Goal: Task Accomplishment & Management: Manage account settings

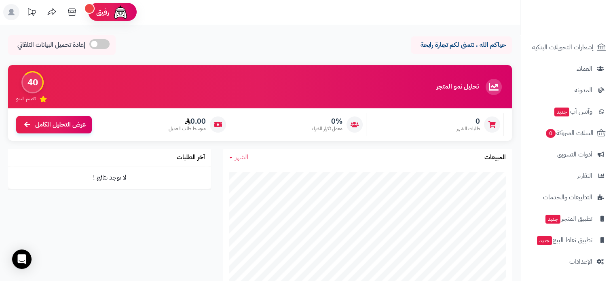
click at [18, 12] on rect at bounding box center [11, 12] width 16 height 16
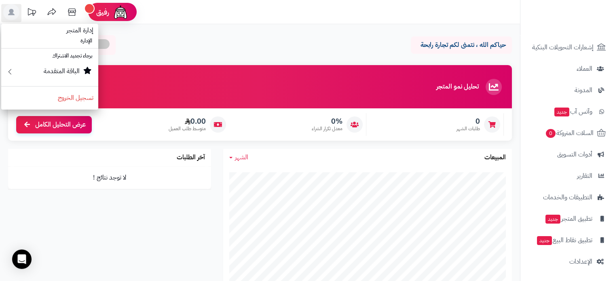
click at [32, 11] on icon at bounding box center [31, 12] width 16 height 16
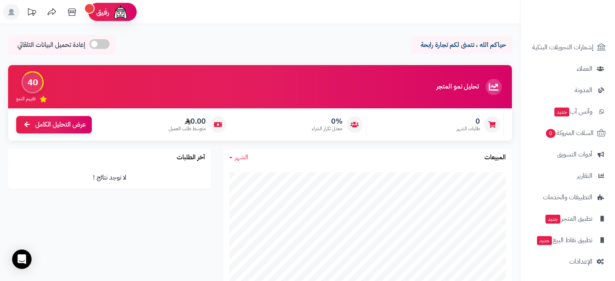
click at [32, 11] on icon at bounding box center [31, 12] width 16 height 16
click at [75, 8] on icon at bounding box center [72, 11] width 8 height 7
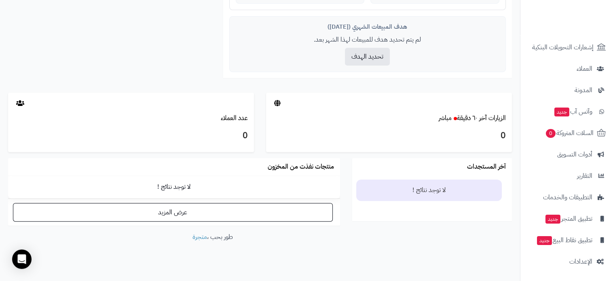
scroll to position [346, 0]
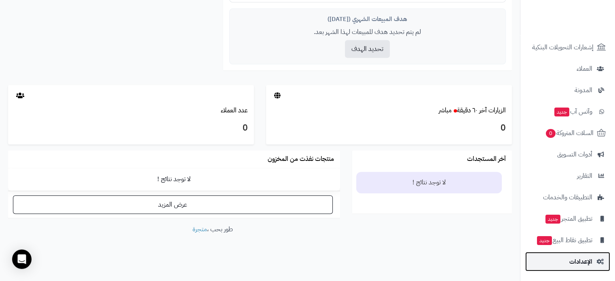
click at [582, 257] on span "الإعدادات" at bounding box center [581, 261] width 23 height 11
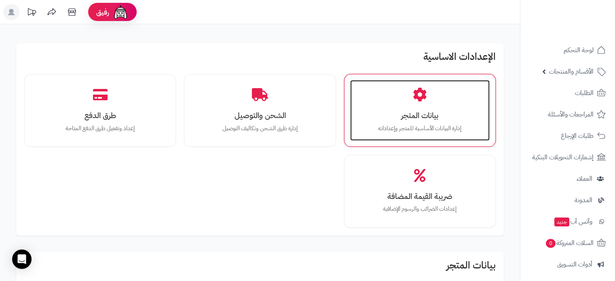
click at [388, 126] on p "إدارة البيانات الأساسية للمتجر وإعداداته" at bounding box center [419, 128] width 123 height 9
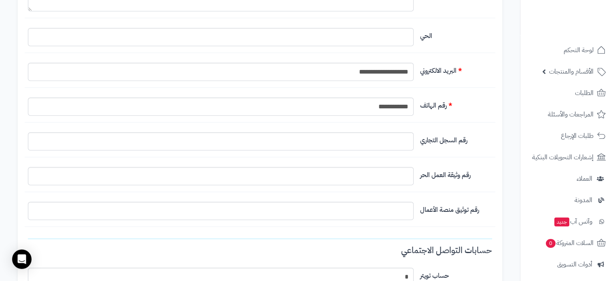
scroll to position [445, 0]
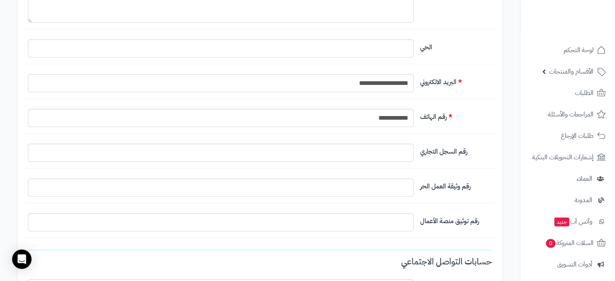
click at [387, 140] on div "**********" at bounding box center [260, 194] width 485 height 1120
click at [384, 153] on input "التخطيط الافتراضي" at bounding box center [221, 153] width 386 height 18
click at [381, 189] on input "التخطيط الافتراضي" at bounding box center [221, 187] width 386 height 18
click at [379, 222] on input "التخطيط الافتراضي" at bounding box center [221, 222] width 386 height 18
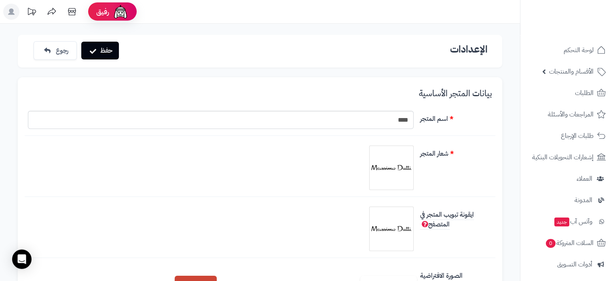
scroll to position [0, 0]
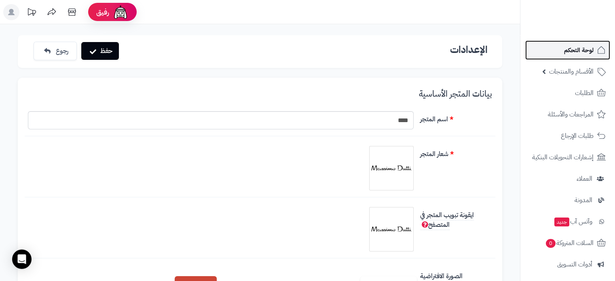
click at [581, 49] on span "لوحة التحكم" at bounding box center [579, 50] width 30 height 11
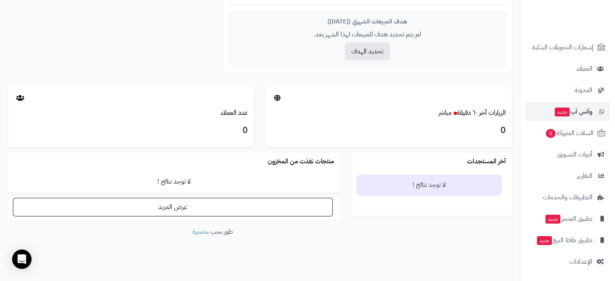
scroll to position [346, 0]
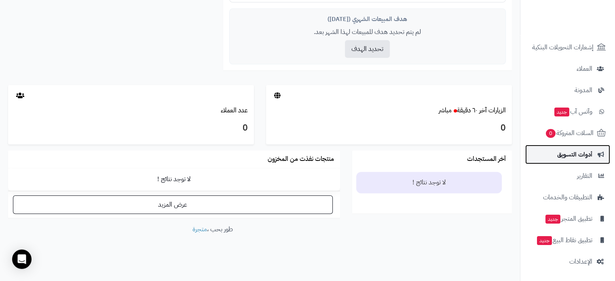
click at [591, 149] on span "أدوات التسويق" at bounding box center [574, 154] width 35 height 11
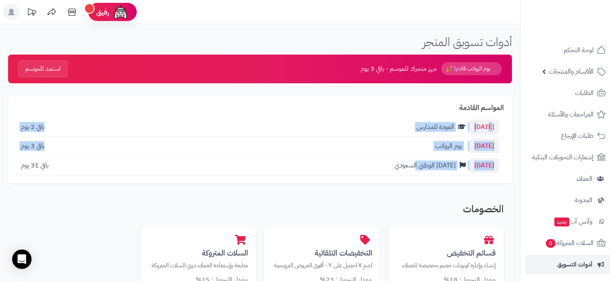
drag, startPoint x: 483, startPoint y: 127, endPoint x: 408, endPoint y: 169, distance: 86.1
click at [408, 169] on div "المواسم القادمة 25 أغسطس العودة للمدارس باقي 2 يوم 27 أغسطس يوم الرواتب باقي 3 …" at bounding box center [260, 139] width 504 height 88
click at [408, 169] on span "اليوم الوطني السعودي" at bounding box center [425, 166] width 61 height 10
drag, startPoint x: 375, startPoint y: 169, endPoint x: 501, endPoint y: 126, distance: 133.7
click at [501, 126] on div "المواسم القادمة 25 أغسطس العودة للمدارس باقي 2 يوم 27 أغسطس يوم الرواتب باقي 3 …" at bounding box center [260, 139] width 504 height 88
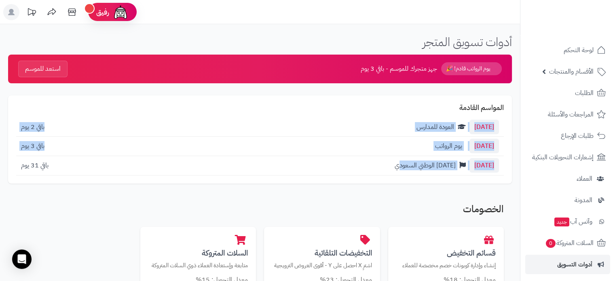
click at [448, 134] on div "25 أغسطس العودة للمدارس باقي 2 يوم" at bounding box center [260, 127] width 488 height 19
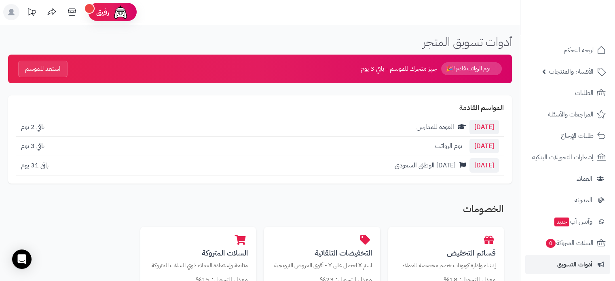
drag, startPoint x: 83, startPoint y: 121, endPoint x: 338, endPoint y: 184, distance: 263.0
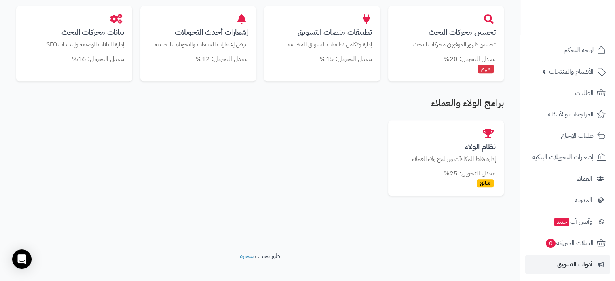
scroll to position [525, 0]
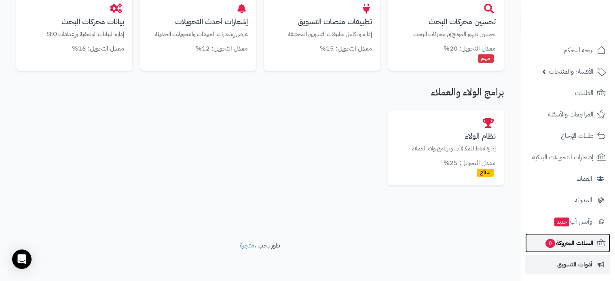
click at [571, 247] on span "السلات المتروكة 0" at bounding box center [569, 242] width 49 height 11
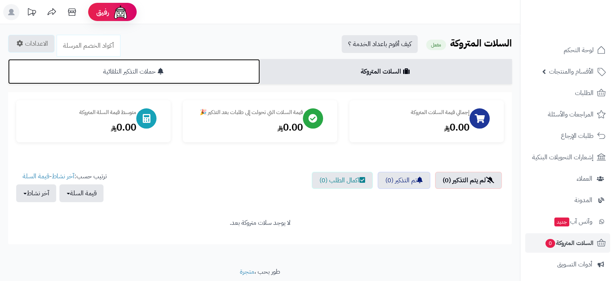
click at [197, 68] on link "حملات التذكير التلقائية" at bounding box center [134, 71] width 252 height 25
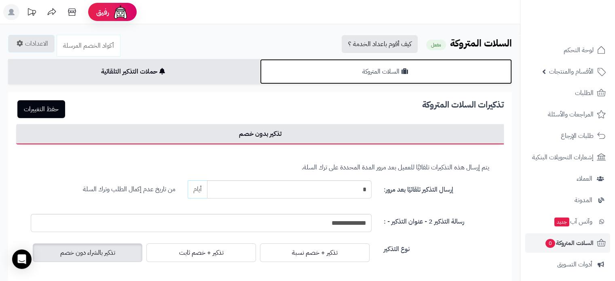
click at [360, 73] on link "السلات المتروكة" at bounding box center [386, 71] width 252 height 25
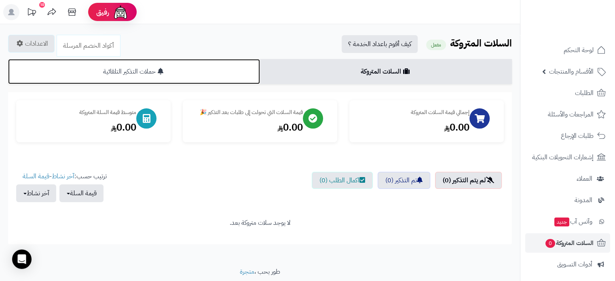
click at [129, 60] on link "حملات التذكير التلقائية" at bounding box center [134, 71] width 252 height 25
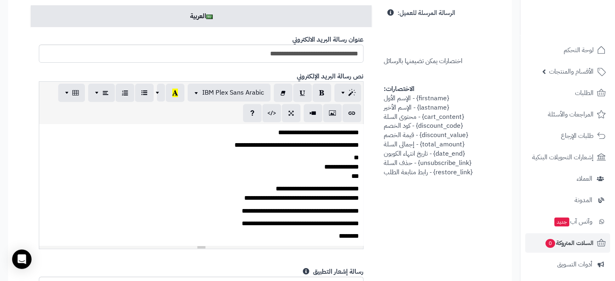
scroll to position [324, 0]
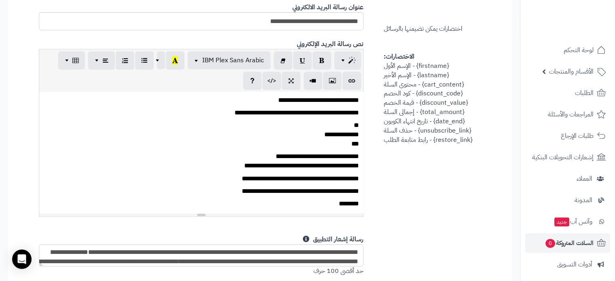
click at [299, 119] on div "**********" at bounding box center [201, 152] width 324 height 121
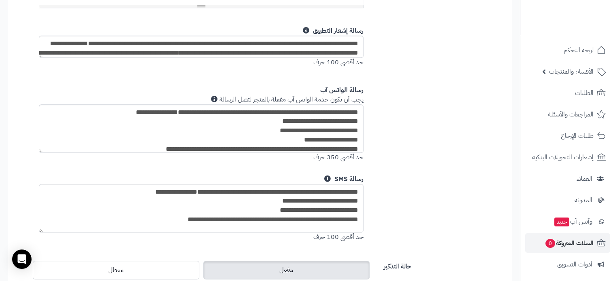
scroll to position [566, 0]
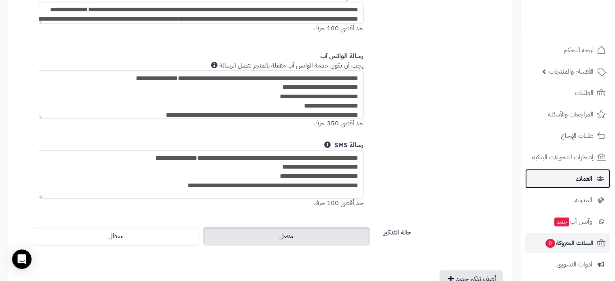
click at [580, 187] on link "العملاء" at bounding box center [568, 178] width 85 height 19
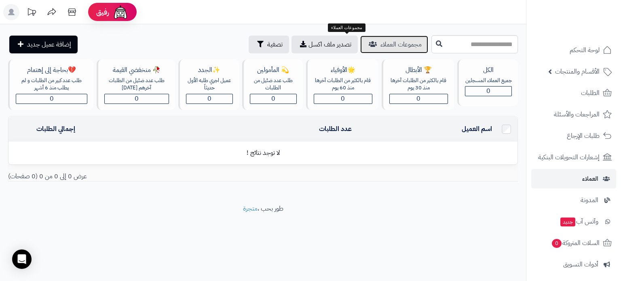
click at [360, 36] on link "مجموعات العملاء" at bounding box center [394, 45] width 68 height 18
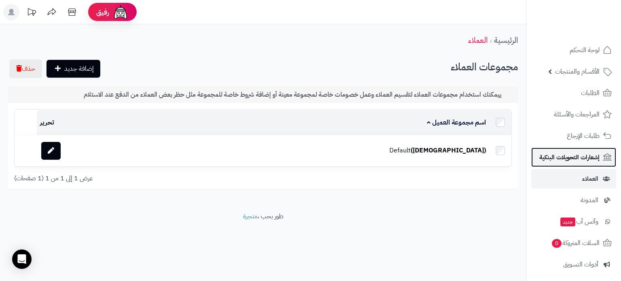
click at [583, 161] on span "إشعارات التحويلات البنكية" at bounding box center [570, 157] width 60 height 11
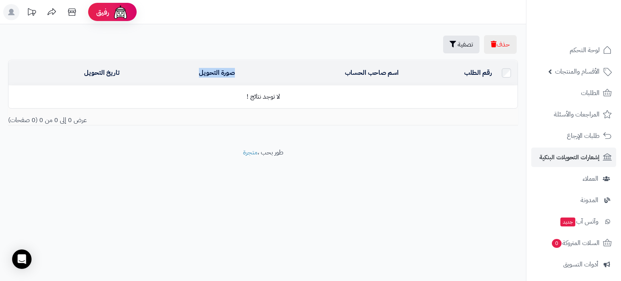
drag, startPoint x: 248, startPoint y: 68, endPoint x: 209, endPoint y: 66, distance: 38.9
click at [196, 66] on tr "رقم الطلب اسم صاحب الحساب صورة التحويل تاريخ التحويل" at bounding box center [262, 73] width 509 height 25
click at [171, 73] on td "صورة التحويل" at bounding box center [180, 73] width 115 height 25
drag, startPoint x: 171, startPoint y: 74, endPoint x: 49, endPoint y: 38, distance: 127.0
click at [45, 46] on div "حذف تصفية تصفية رقم الطلب تصفية رقم الطلب اسم صاحب الحساب صورة التحويل تاريخ ال…" at bounding box center [263, 86] width 526 height 124
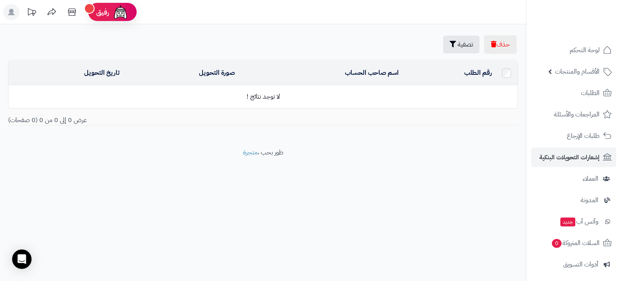
click at [106, 17] on div "رفيق" at bounding box center [112, 12] width 32 height 16
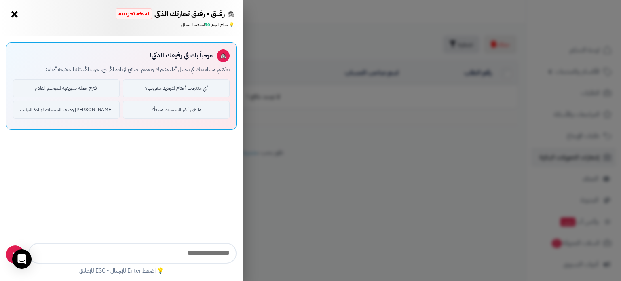
click at [11, 11] on button "×" at bounding box center [14, 14] width 13 height 13
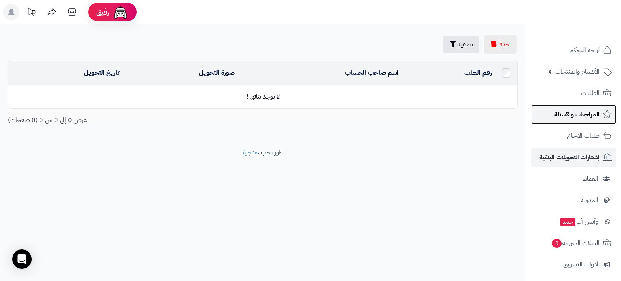
click at [581, 117] on span "المراجعات والأسئلة" at bounding box center [577, 114] width 45 height 11
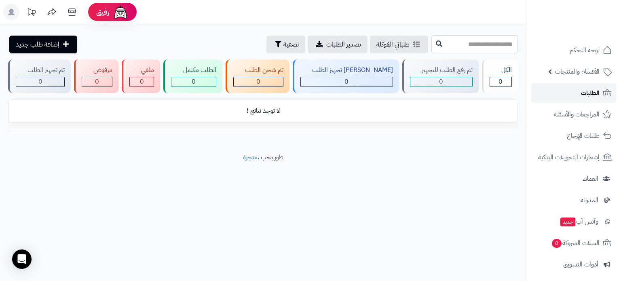
click at [582, 86] on link "الطلبات" at bounding box center [574, 92] width 85 height 19
drag, startPoint x: 0, startPoint y: 0, endPoint x: 581, endPoint y: 83, distance: 586.8
click at [581, 83] on ul "لوحة التحكم الأقسام والمنتجات المنتجات الأقسام الماركات مواصفات المنتجات مواصفا…" at bounding box center [574, 210] width 95 height 341
drag, startPoint x: 0, startPoint y: 68, endPoint x: 115, endPoint y: 111, distance: 122.8
click at [115, 111] on div "**********" at bounding box center [263, 97] width 526 height 77
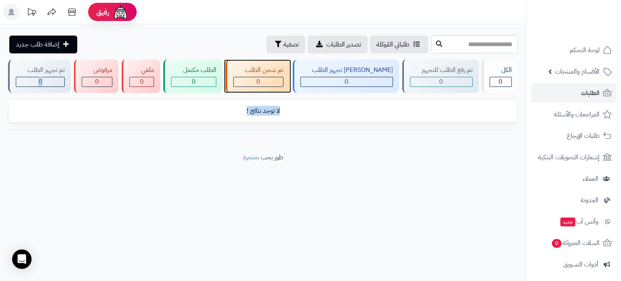
click at [283, 77] on div "0" at bounding box center [258, 82] width 50 height 10
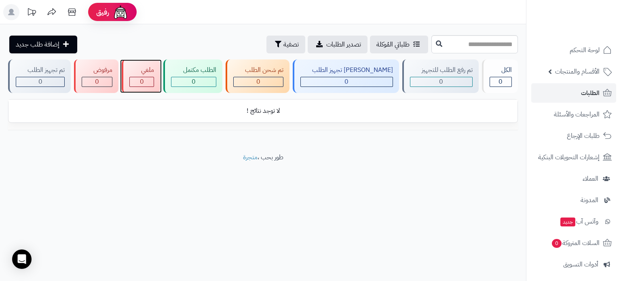
click at [148, 81] on div "0" at bounding box center [142, 81] width 24 height 9
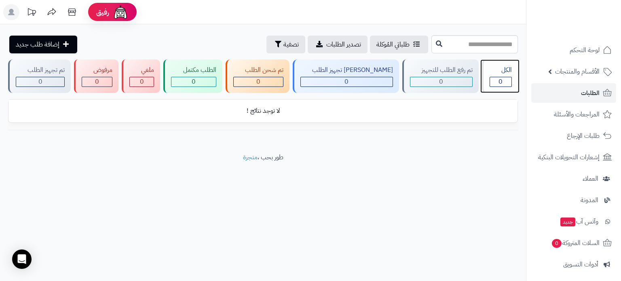
click at [495, 69] on div "الكل" at bounding box center [501, 70] width 22 height 9
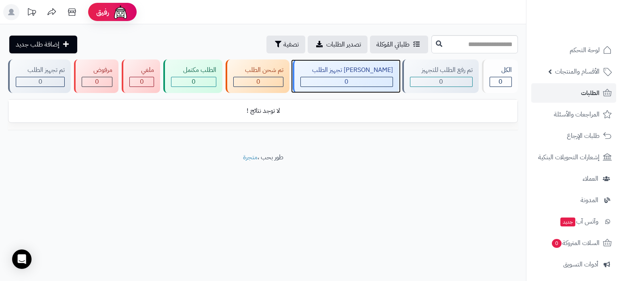
click at [368, 75] on div "جاري تجهيز الطلب 0" at bounding box center [346, 76] width 106 height 34
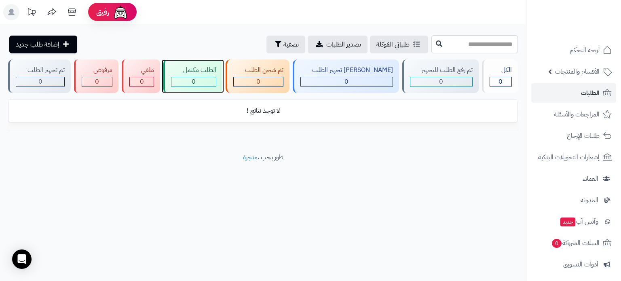
click at [216, 85] on div "0" at bounding box center [194, 81] width 44 height 9
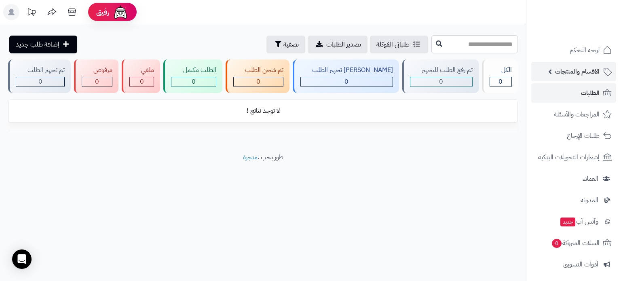
click at [583, 75] on span "الأقسام والمنتجات" at bounding box center [577, 71] width 45 height 11
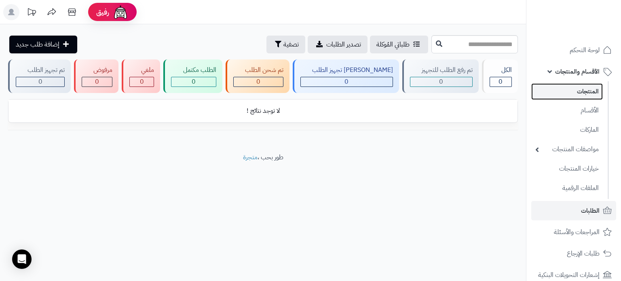
click at [582, 87] on link "المنتجات" at bounding box center [568, 91] width 72 height 17
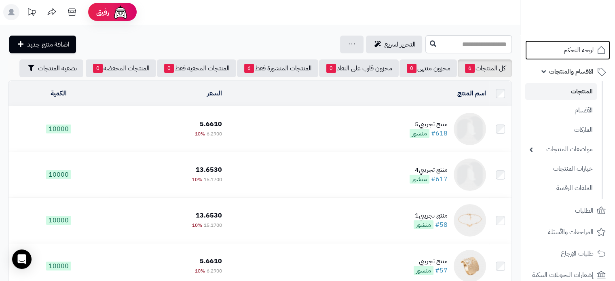
click at [590, 53] on span "لوحة التحكم" at bounding box center [579, 50] width 30 height 11
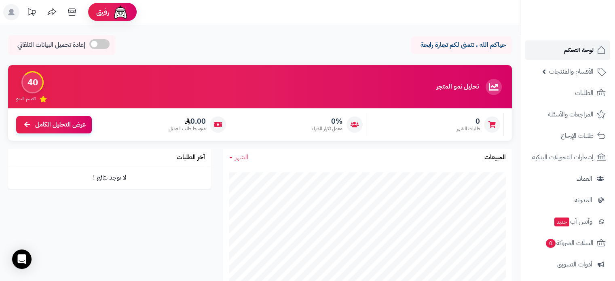
click at [590, 53] on span "لوحة التحكم" at bounding box center [579, 50] width 30 height 11
drag, startPoint x: 475, startPoint y: 91, endPoint x: 187, endPoint y: 108, distance: 288.6
click at [267, 98] on div "تحليل نمو المتجر مرحلة الإطلاق 40 تقييم النمو" at bounding box center [260, 86] width 504 height 43
drag, startPoint x: 35, startPoint y: 80, endPoint x: 34, endPoint y: 97, distance: 17.0
click at [34, 97] on div "40 تقييم النمو" at bounding box center [32, 86] width 33 height 31
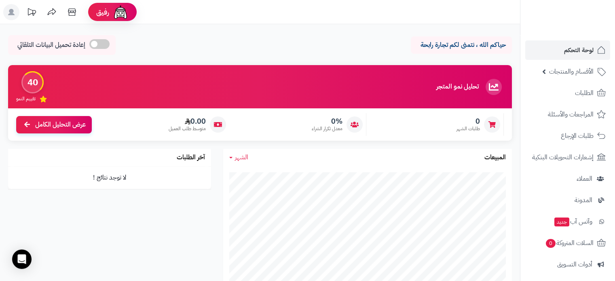
click at [36, 87] on div "40" at bounding box center [32, 82] width 22 height 22
drag, startPoint x: 36, startPoint y: 80, endPoint x: 25, endPoint y: 74, distance: 12.1
click at [21, 77] on div "40" at bounding box center [32, 82] width 22 height 22
drag, startPoint x: 39, startPoint y: 84, endPoint x: 28, endPoint y: 82, distance: 10.6
click at [28, 82] on div "40" at bounding box center [32, 82] width 22 height 22
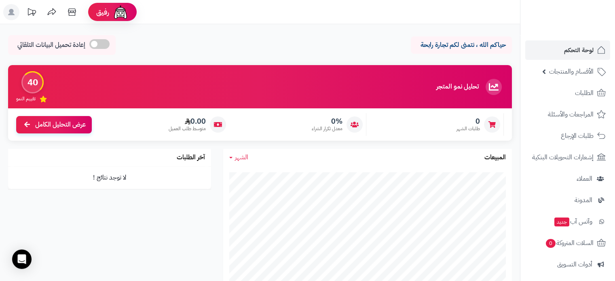
click at [28, 82] on div "40" at bounding box center [32, 82] width 22 height 22
click at [29, 76] on div "40" at bounding box center [32, 82] width 22 height 22
drag, startPoint x: 40, startPoint y: 83, endPoint x: 24, endPoint y: 81, distance: 15.6
click at [24, 81] on div "40" at bounding box center [32, 82] width 22 height 22
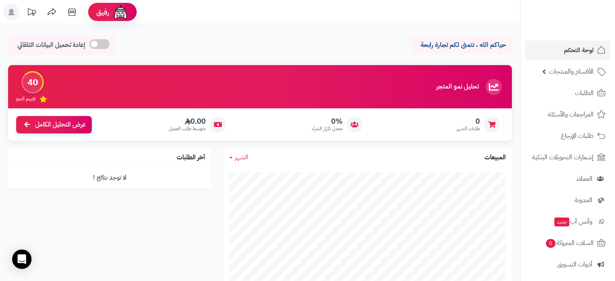
drag, startPoint x: 30, startPoint y: 84, endPoint x: 43, endPoint y: 85, distance: 13.4
click at [43, 85] on div "40" at bounding box center [32, 82] width 22 height 22
drag, startPoint x: 26, startPoint y: 79, endPoint x: 146, endPoint y: 95, distance: 121.7
click at [41, 79] on div "40" at bounding box center [32, 82] width 22 height 22
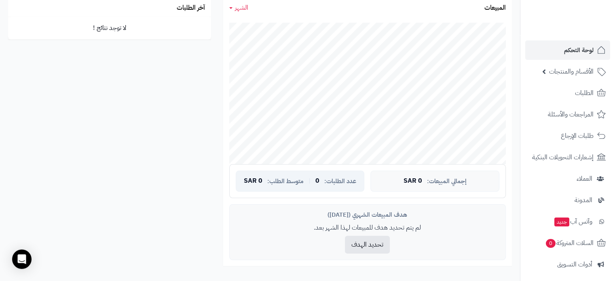
scroll to position [202, 0]
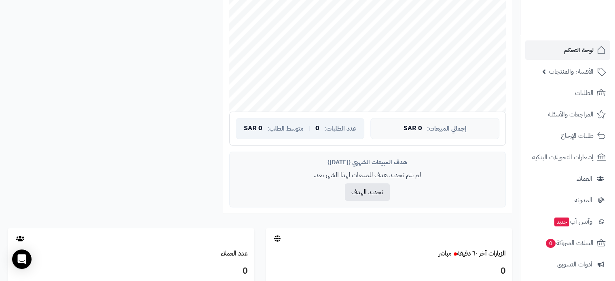
click at [288, 126] on span "متوسط الطلب:" at bounding box center [285, 128] width 36 height 7
click at [330, 125] on span "عدد الطلبات:" at bounding box center [340, 128] width 32 height 7
click at [432, 127] on span "إجمالي المبيعات:" at bounding box center [447, 128] width 40 height 7
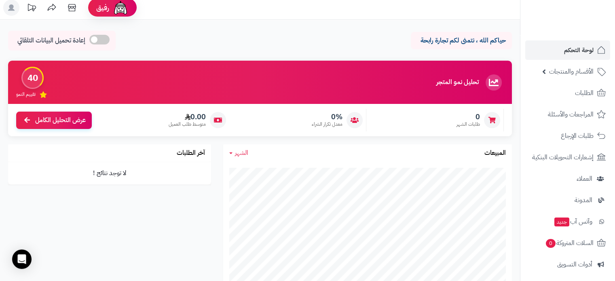
scroll to position [0, 0]
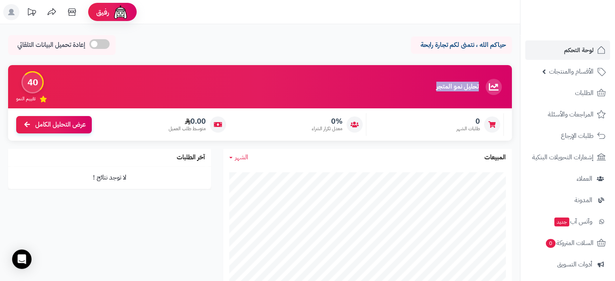
drag, startPoint x: 145, startPoint y: 89, endPoint x: 482, endPoint y: 86, distance: 337.4
click at [482, 86] on div "تحليل نمو المتجر مرحلة الإطلاق 40 تقييم النمو" at bounding box center [260, 86] width 504 height 43
click at [465, 89] on h3 "تحليل نمو المتجر" at bounding box center [458, 86] width 42 height 7
drag, startPoint x: 394, startPoint y: 88, endPoint x: 463, endPoint y: 85, distance: 69.3
click at [463, 85] on div "تحليل نمو المتجر مرحلة الإطلاق 40 تقييم النمو" at bounding box center [260, 86] width 504 height 43
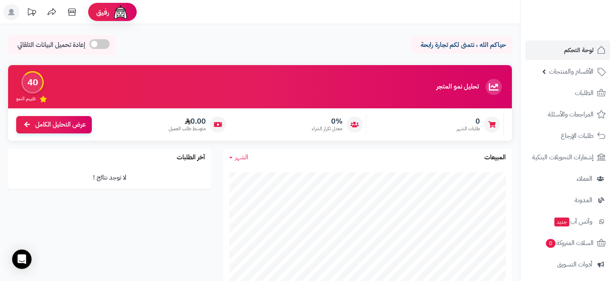
click at [473, 83] on h3 "تحليل نمو المتجر" at bounding box center [458, 86] width 42 height 7
click at [474, 83] on h3 "تحليل نمو المتجر" at bounding box center [458, 86] width 42 height 7
click at [478, 85] on h3 "تحليل نمو المتجر" at bounding box center [458, 86] width 42 height 7
drag, startPoint x: 478, startPoint y: 85, endPoint x: 26, endPoint y: 81, distance: 451.9
click at [26, 81] on div "تحليل نمو المتجر مرحلة الإطلاق 40 تقييم النمو" at bounding box center [260, 86] width 504 height 43
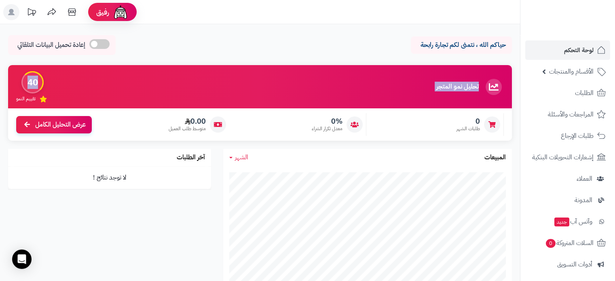
click at [26, 81] on div "40" at bounding box center [32, 82] width 22 height 22
drag, startPoint x: 24, startPoint y: 81, endPoint x: 454, endPoint y: 85, distance: 429.7
click at [490, 77] on div "تحليل نمو المتجر مرحلة الإطلاق 40 تقييم النمو" at bounding box center [260, 86] width 504 height 43
drag, startPoint x: 454, startPoint y: 85, endPoint x: 464, endPoint y: 84, distance: 9.8
click at [453, 85] on h3 "تحليل نمو المتجر" at bounding box center [458, 86] width 42 height 7
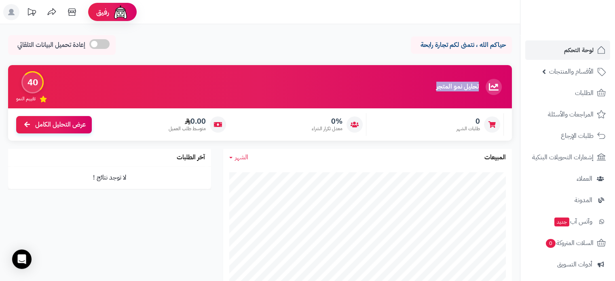
click at [492, 84] on icon at bounding box center [494, 87] width 16 height 16
drag, startPoint x: 482, startPoint y: 84, endPoint x: 10, endPoint y: 93, distance: 472.2
click at [10, 93] on div "تحليل نمو المتجر مرحلة الإطلاق 40 تقييم النمو" at bounding box center [260, 86] width 504 height 43
click at [70, 81] on div "تحليل نمو المتجر مرحلة الإطلاق 40 تقييم النمو" at bounding box center [260, 86] width 504 height 43
drag, startPoint x: 488, startPoint y: 84, endPoint x: 194, endPoint y: 45, distance: 296.6
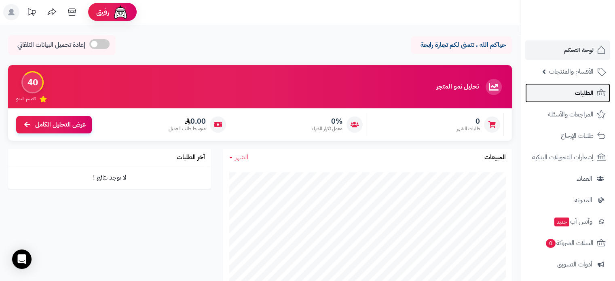
click at [583, 89] on span "الطلبات" at bounding box center [584, 92] width 19 height 11
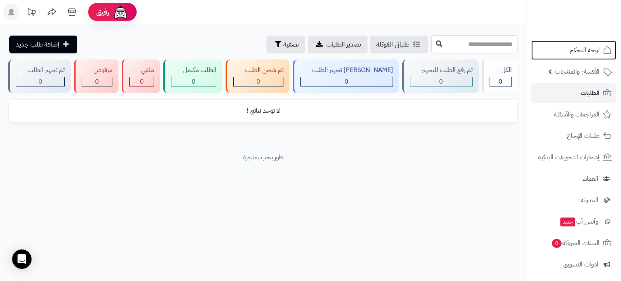
click at [589, 54] on span "لوحة التحكم" at bounding box center [585, 50] width 30 height 11
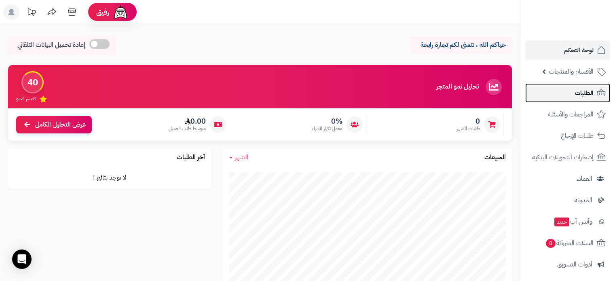
click at [591, 97] on span "الطلبات" at bounding box center [584, 92] width 19 height 11
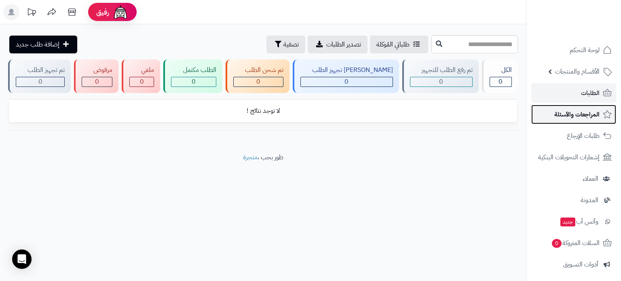
click at [580, 114] on span "المراجعات والأسئلة" at bounding box center [577, 114] width 45 height 11
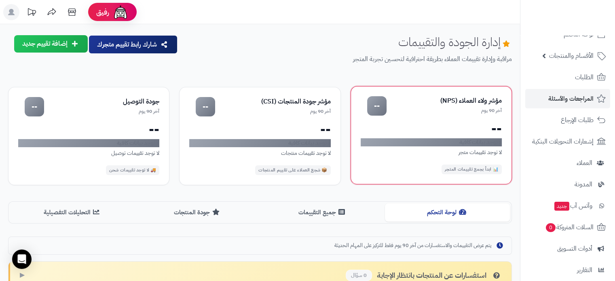
scroll to position [81, 0]
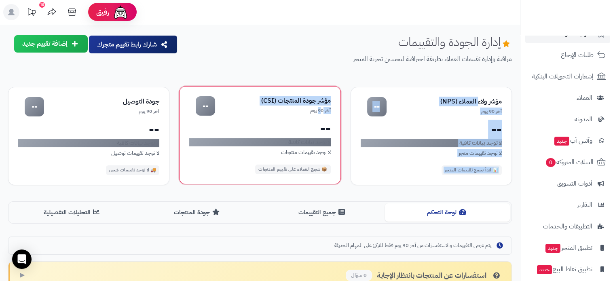
drag, startPoint x: 479, startPoint y: 100, endPoint x: 321, endPoint y: 114, distance: 158.4
click at [321, 114] on div "مؤشر ولاء العملاء (NPS) آخر 90 يوم -- -- لا توجد بيانات كافية لا توجد تقييمات م…" at bounding box center [260, 136] width 504 height 98
click at [321, 111] on div "آخر 90 يوم" at bounding box center [272, 110] width 115 height 7
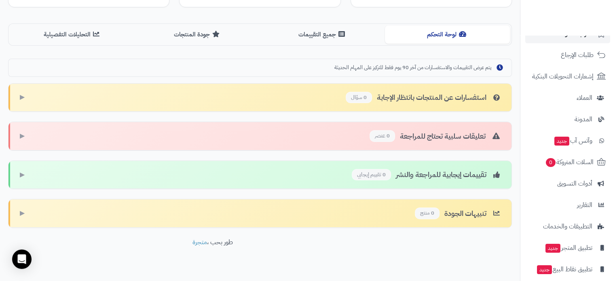
scroll to position [189, 0]
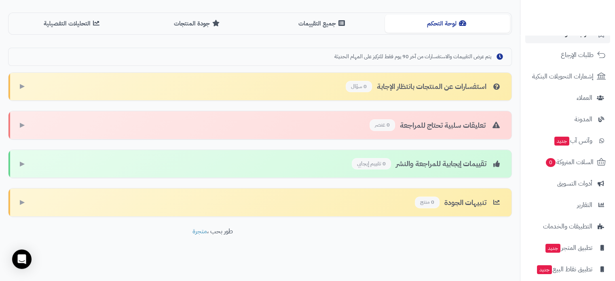
click at [451, 99] on div "استفسارات عن المنتجات بانتظار الإجابة 0 سؤال ▶" at bounding box center [259, 87] width 503 height 28
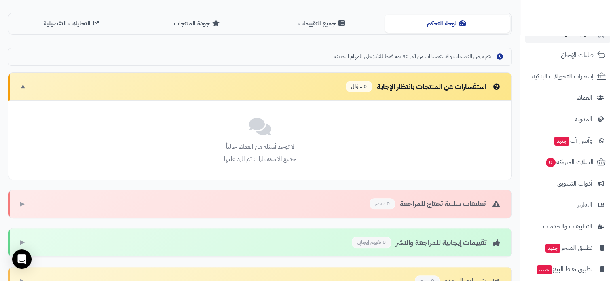
click at [451, 99] on div "استفسارات عن المنتجات بانتظار الإجابة 0 سؤال ▼" at bounding box center [259, 87] width 503 height 28
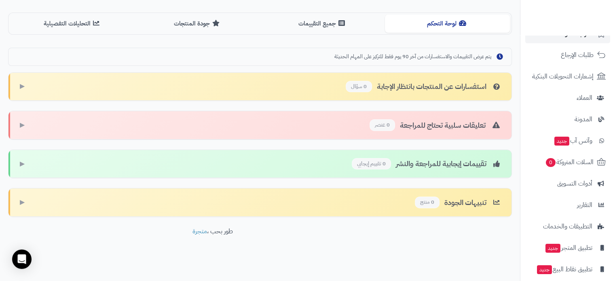
click at [455, 121] on div "تعليقات سلبية تحتاج للمراجعة 0 عنصر" at bounding box center [436, 125] width 132 height 12
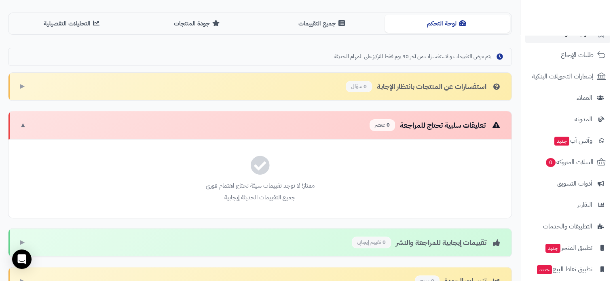
click at [455, 121] on div "تعليقات سلبية تحتاج للمراجعة 0 عنصر" at bounding box center [436, 125] width 132 height 12
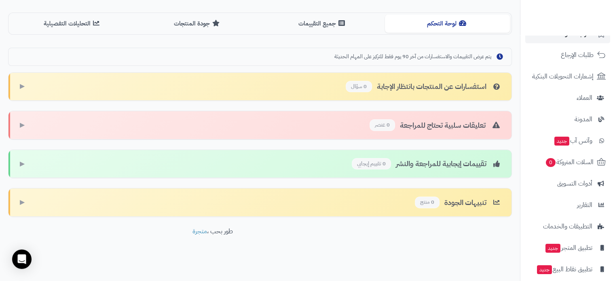
click at [448, 164] on div "تقييمات إيجابية للمراجعة والنشر 0 تقييم إيجابي" at bounding box center [427, 164] width 150 height 12
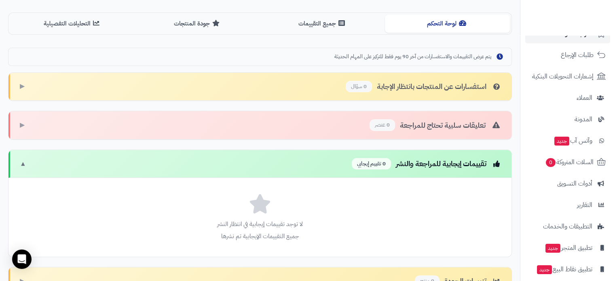
click at [445, 160] on div "تقييمات إيجابية للمراجعة والنشر 0 تقييم إيجابي" at bounding box center [427, 164] width 150 height 12
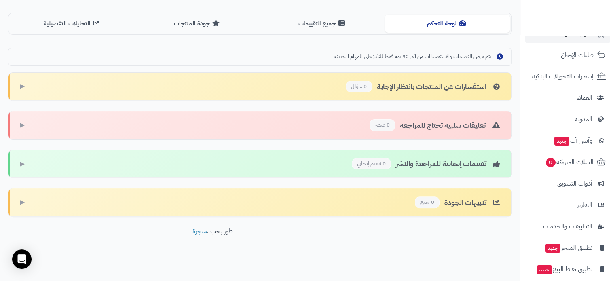
click at [371, 203] on div "تنبيهات الجودة 0 منتج ▶" at bounding box center [259, 203] width 503 height 28
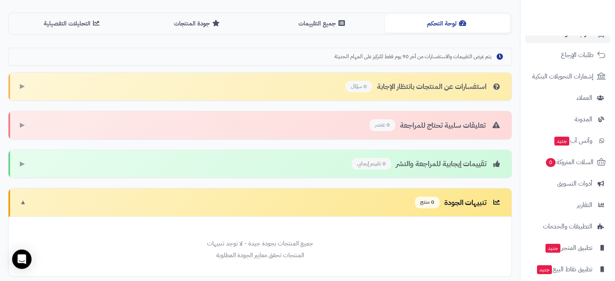
click at [371, 203] on div "تنبيهات الجودة 0 منتج ▼" at bounding box center [259, 203] width 503 height 28
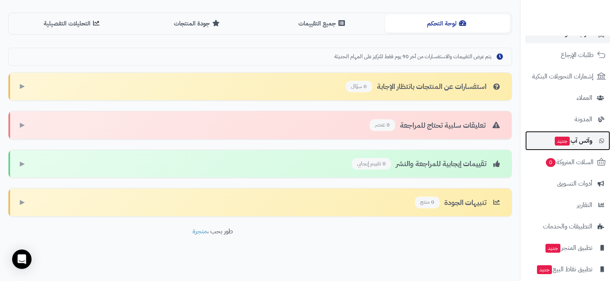
click at [589, 142] on span "وآتس آب جديد" at bounding box center [573, 140] width 38 height 11
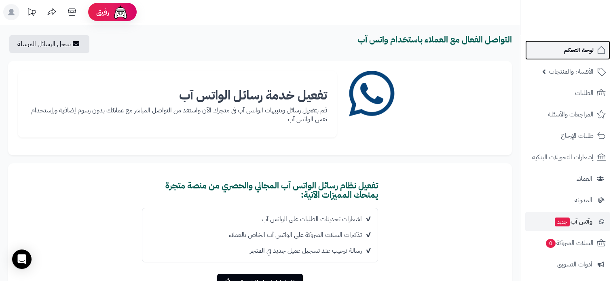
click at [579, 56] on link "لوحة التحكم" at bounding box center [568, 49] width 85 height 19
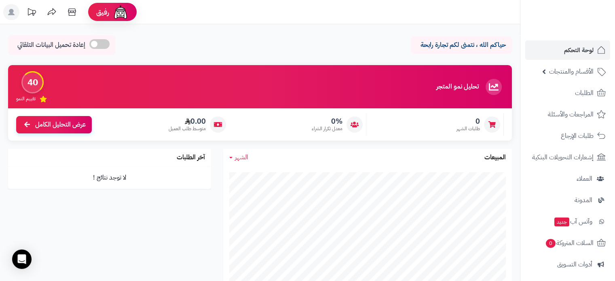
click at [11, 13] on icon at bounding box center [11, 12] width 6 height 6
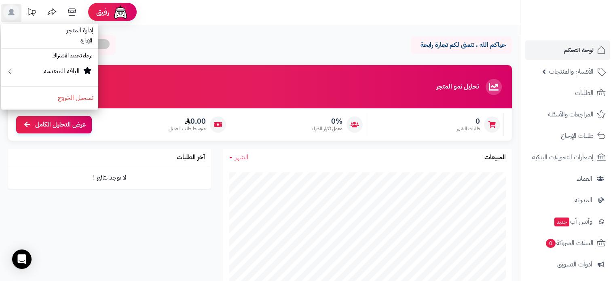
drag, startPoint x: 80, startPoint y: 30, endPoint x: 78, endPoint y: 34, distance: 4.4
click at [79, 30] on span "إدارة المتجر" at bounding box center [79, 30] width 37 height 19
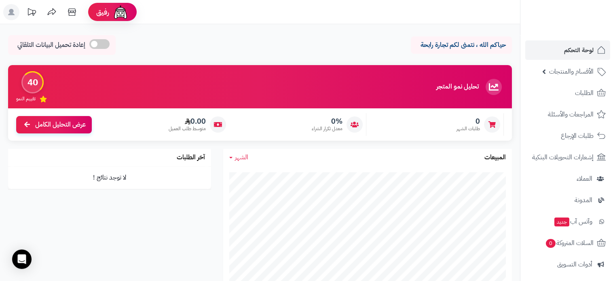
click at [9, 7] on rect at bounding box center [11, 12] width 16 height 16
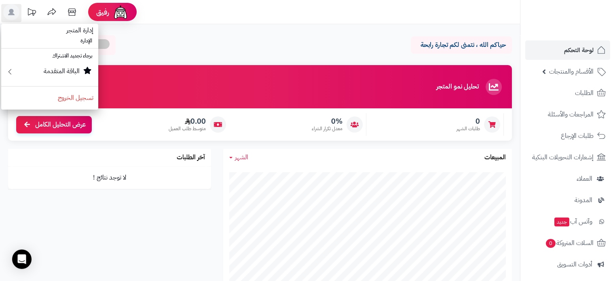
click at [72, 36] on span "إدارة المتجر" at bounding box center [79, 30] width 37 height 19
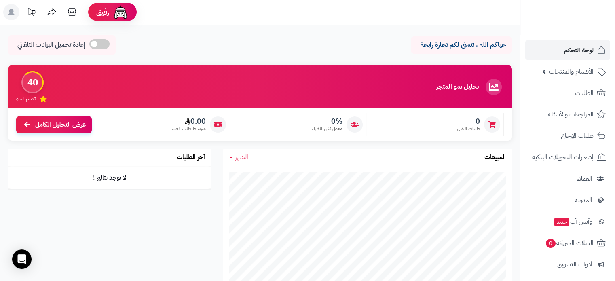
click at [4, 6] on icon at bounding box center [11, 12] width 16 height 16
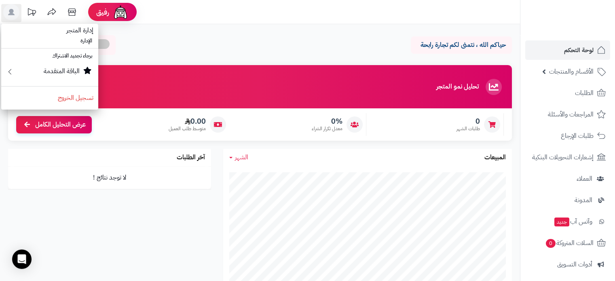
click at [86, 42] on li "الإدارة" at bounding box center [49, 41] width 97 height 12
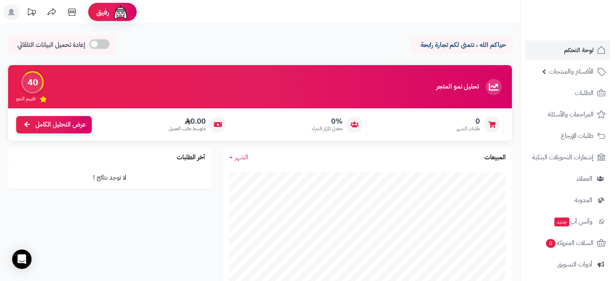
click at [14, 15] on icon at bounding box center [11, 12] width 6 height 6
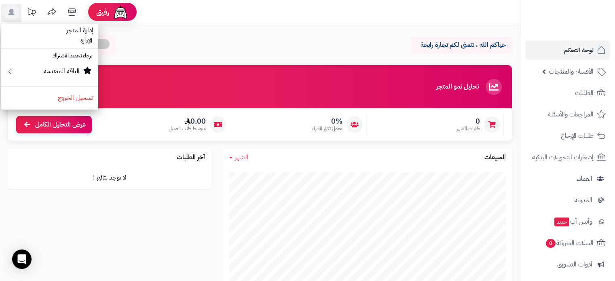
click at [162, 21] on header "رفيق ! الطلبات معالجة مكتمل إرجاع المنتجات العملاء المتواجدون الان 0 عملاء منتظ…" at bounding box center [307, 12] width 615 height 24
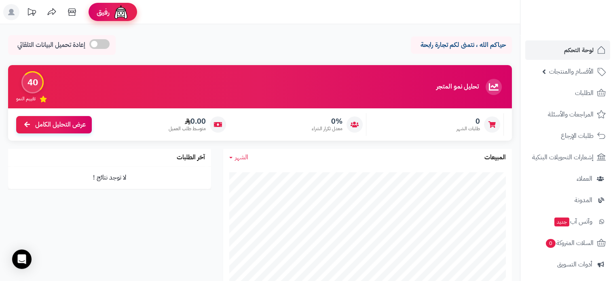
click at [105, 11] on span "رفيق" at bounding box center [103, 12] width 13 height 10
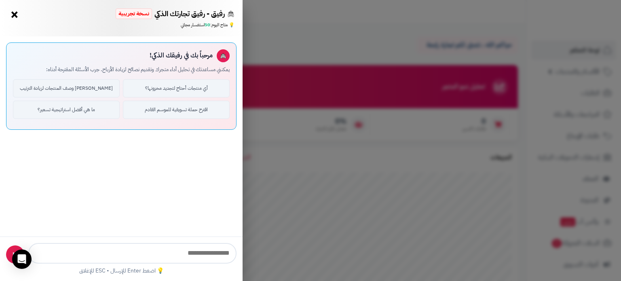
click at [189, 259] on input "text" at bounding box center [132, 253] width 208 height 21
click at [15, 17] on button "×" at bounding box center [14, 14] width 13 height 13
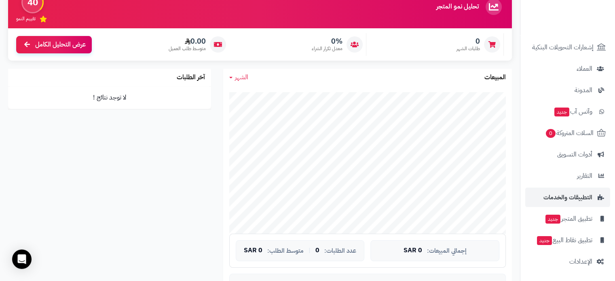
scroll to position [81, 0]
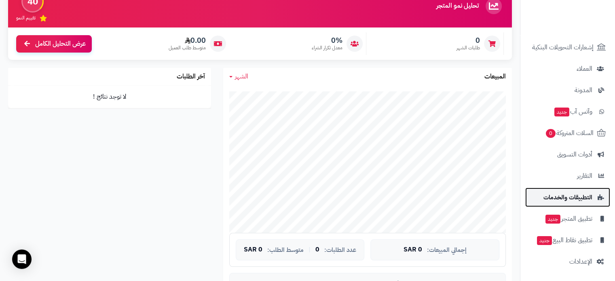
click at [593, 193] on link "التطبيقات والخدمات" at bounding box center [568, 197] width 85 height 19
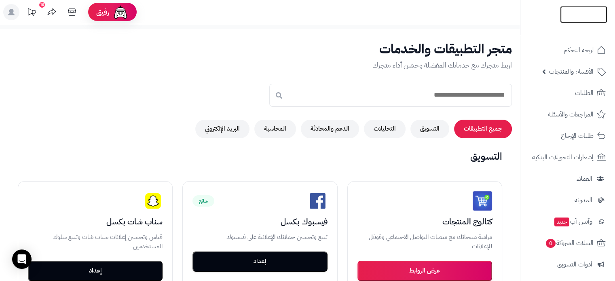
click at [581, 21] on img at bounding box center [583, 29] width 47 height 17
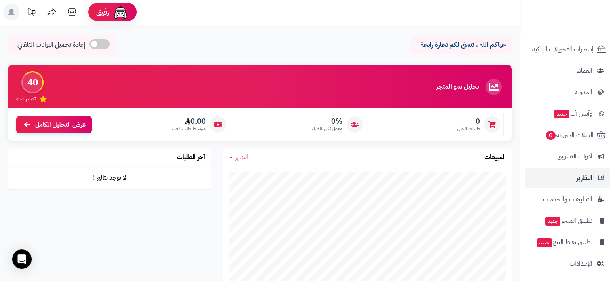
scroll to position [110, 0]
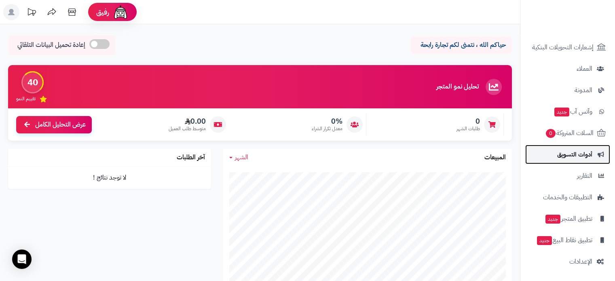
click at [584, 152] on span "أدوات التسويق" at bounding box center [574, 154] width 35 height 11
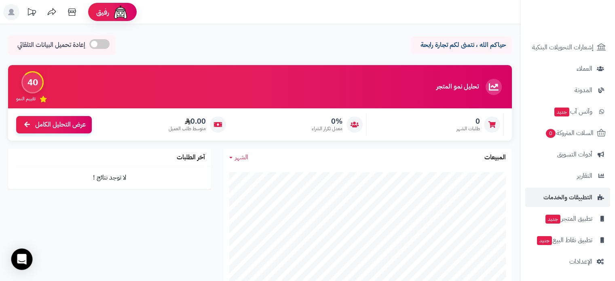
click at [23, 260] on icon "Open Intercom Messenger" at bounding box center [21, 259] width 9 height 11
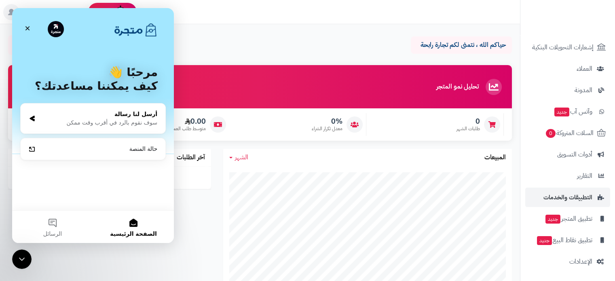
click at [146, 116] on div "أرسل لنا رسالة" at bounding box center [98, 114] width 119 height 8
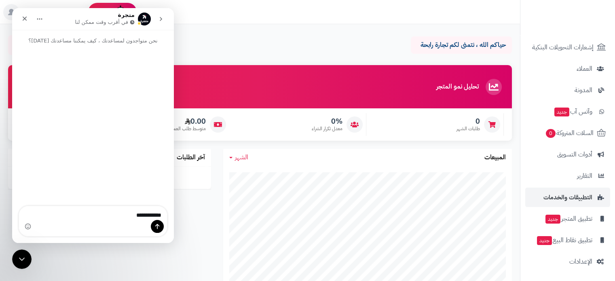
type textarea "**********"
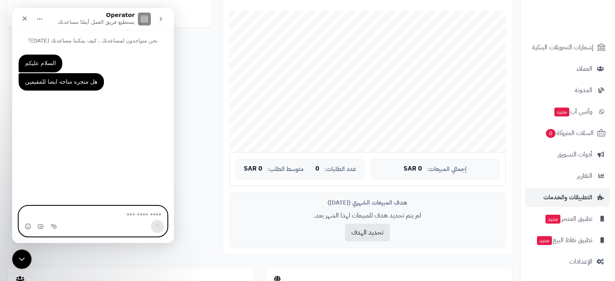
scroll to position [346, 0]
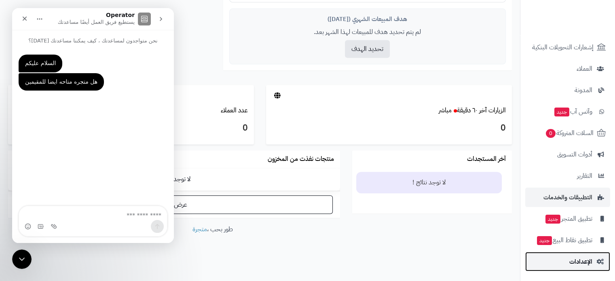
click at [599, 260] on icon at bounding box center [600, 262] width 7 height 6
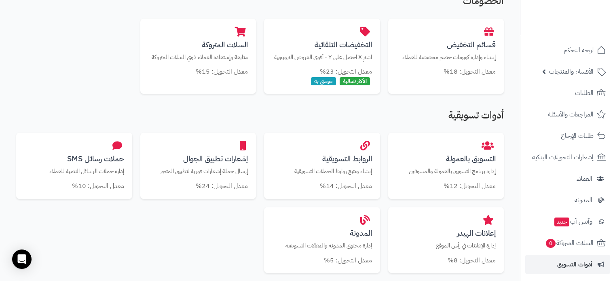
scroll to position [201, 0]
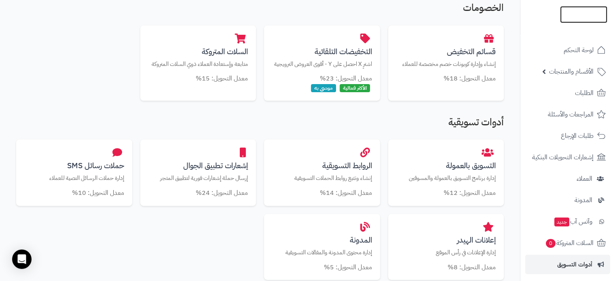
click at [597, 20] on img at bounding box center [583, 28] width 47 height 17
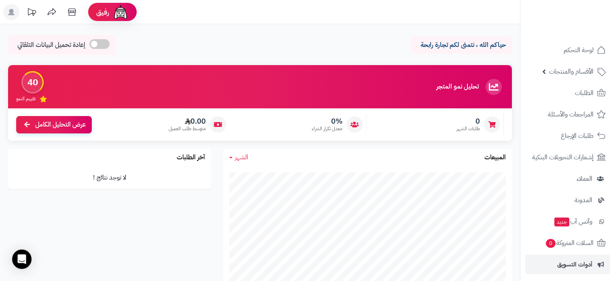
click at [5, 18] on icon at bounding box center [11, 12] width 16 height 16
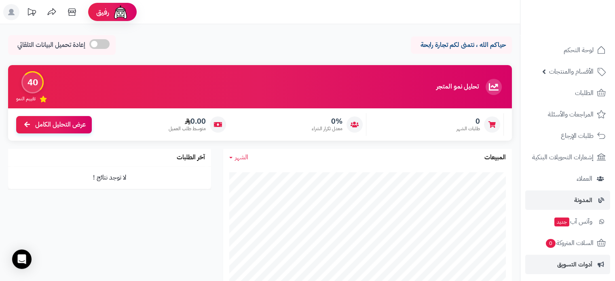
scroll to position [110, 0]
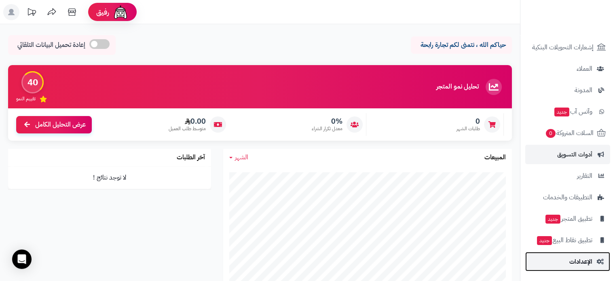
click at [585, 260] on span "الإعدادات" at bounding box center [581, 261] width 23 height 11
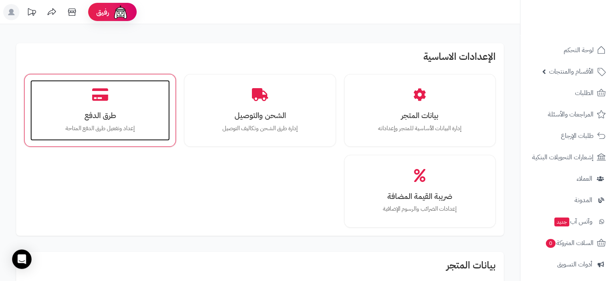
click at [68, 92] on div "طرق الدفع إعداد وتفعيل طرق الدفع المتاحة" at bounding box center [100, 110] width 140 height 61
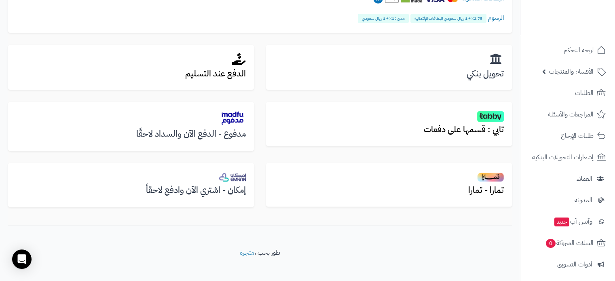
scroll to position [263, 0]
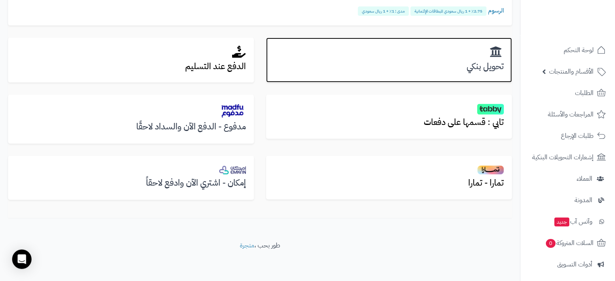
click at [403, 68] on h3 "تحويل بنكي" at bounding box center [389, 66] width 230 height 9
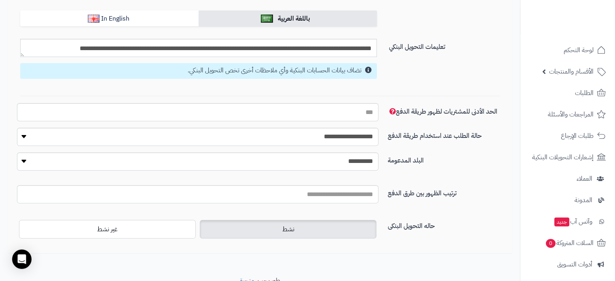
scroll to position [118, 0]
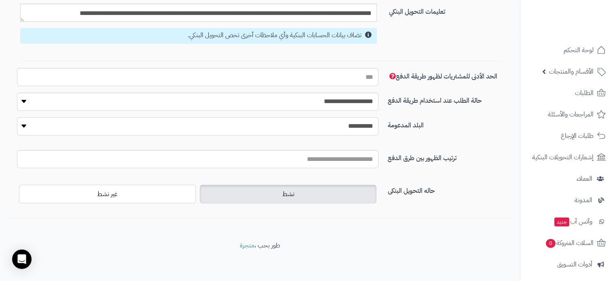
click at [360, 128] on select "**********" at bounding box center [198, 126] width 362 height 18
select select "***"
click at [17, 117] on select "**********" at bounding box center [198, 126] width 362 height 18
select select
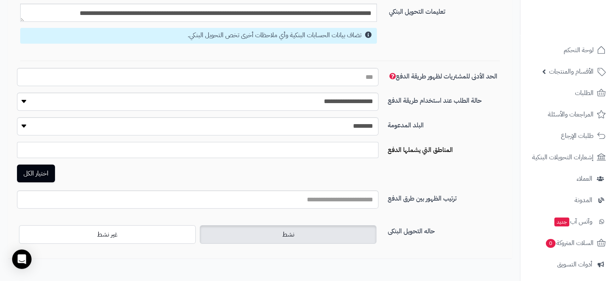
click at [353, 152] on ul at bounding box center [197, 147] width 361 height 11
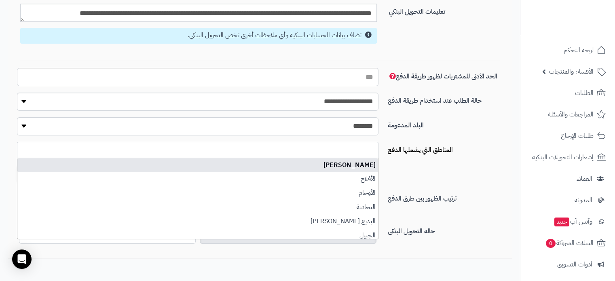
scroll to position [0, -5]
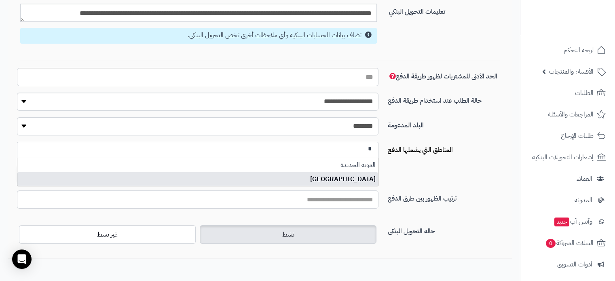
type input "**"
select select "***"
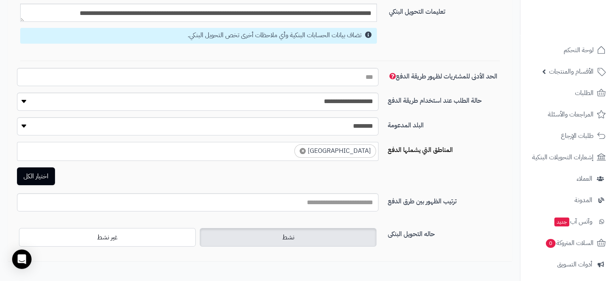
scroll to position [2013, 0]
click at [350, 207] on input "البلد المدعومة" at bounding box center [198, 202] width 362 height 18
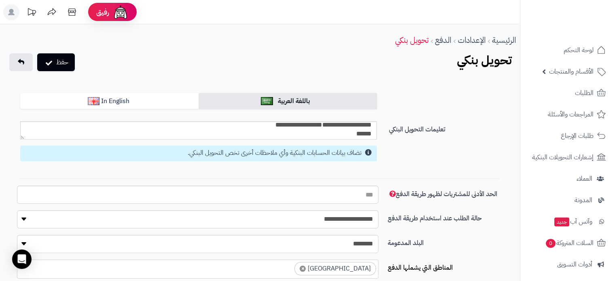
scroll to position [0, 0]
click at [493, 105] on div "الحد الأدنى للمشتريات لظهور طريقة الدفع" at bounding box center [260, 151] width 498 height 117
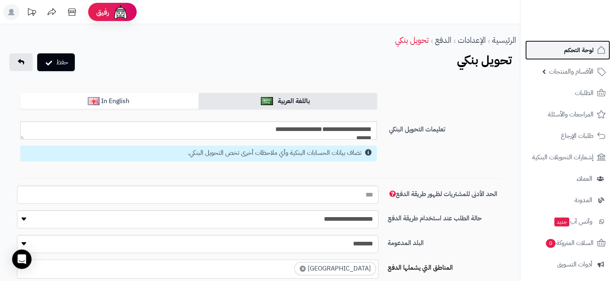
click at [560, 49] on link "لوحة التحكم" at bounding box center [568, 49] width 85 height 19
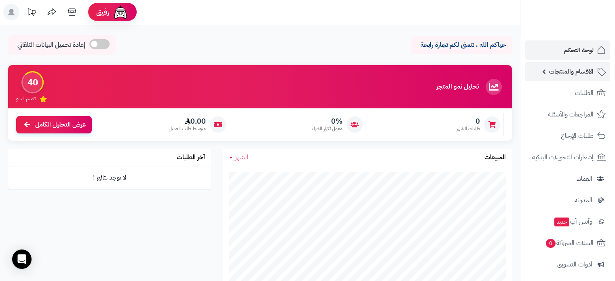
click at [583, 76] on span "الأقسام والمنتجات" at bounding box center [571, 71] width 45 height 11
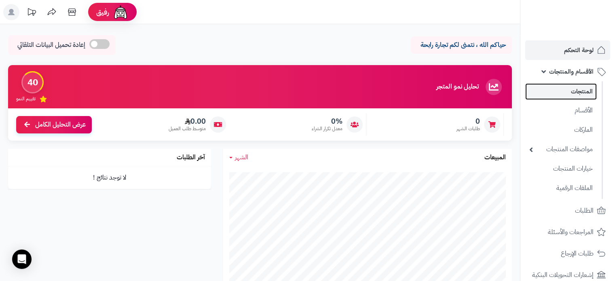
click at [584, 89] on link "المنتجات" at bounding box center [562, 91] width 72 height 17
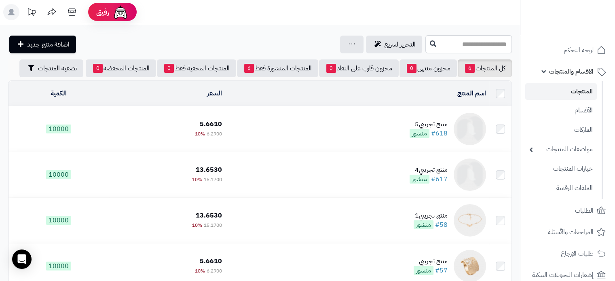
click at [551, 72] on span "الأقسام والمنتجات" at bounding box center [571, 71] width 45 height 11
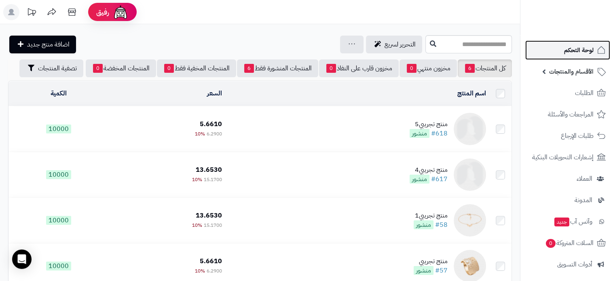
click at [564, 55] on span "لوحة التحكم" at bounding box center [579, 50] width 30 height 11
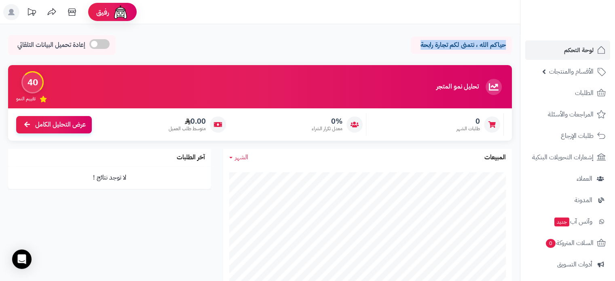
drag, startPoint x: 504, startPoint y: 44, endPoint x: 399, endPoint y: 31, distance: 105.9
drag, startPoint x: 406, startPoint y: 52, endPoint x: 402, endPoint y: 51, distance: 4.5
click at [406, 52] on div "حياكم الله ، نتمنى لكم تجارة رابحة إعادة تحميل البيانات التلقائي" at bounding box center [260, 47] width 504 height 24
click at [398, 45] on div "حياكم الله ، نتمنى لكم تجارة رابحة إعادة تحميل البيانات التلقائي" at bounding box center [260, 47] width 504 height 24
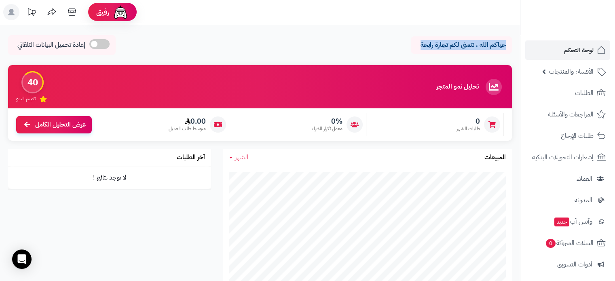
drag, startPoint x: 411, startPoint y: 45, endPoint x: 511, endPoint y: 41, distance: 100.0
click at [511, 41] on div "حياكم الله ، نتمنى لكم تجارة رابحة" at bounding box center [461, 44] width 101 height 17
click at [510, 41] on div "حياكم الله ، نتمنى لكم تجارة رابحة" at bounding box center [461, 44] width 101 height 17
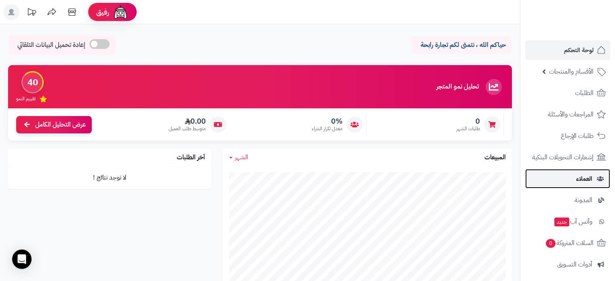
click at [580, 174] on span "العملاء" at bounding box center [585, 178] width 16 height 11
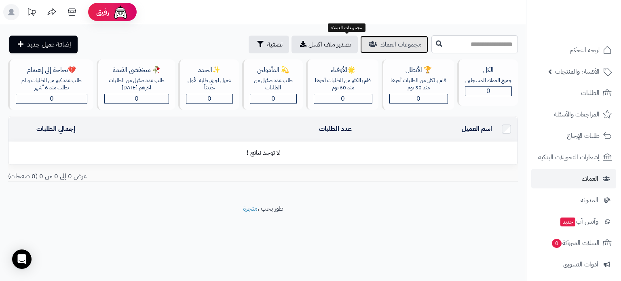
click at [381, 47] on span "مجموعات العملاء" at bounding box center [401, 45] width 41 height 10
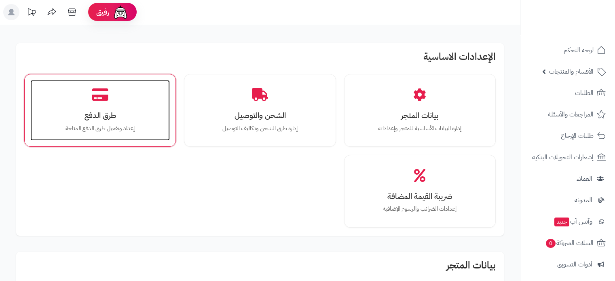
click at [137, 120] on body "رفيق ! الطلبات معالجة مكتمل إرجاع المنتجات العملاء المتواجدون الان 0 عملاء منتظ…" at bounding box center [307, 140] width 615 height 281
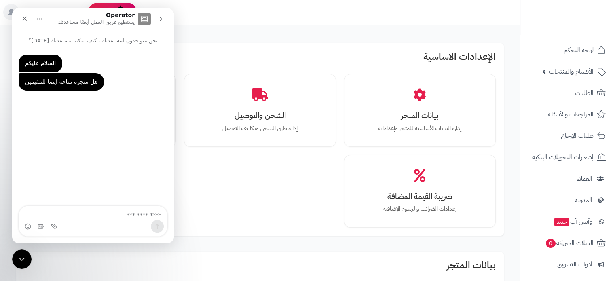
click at [307, 221] on div "بيانات المتجر إدارة البيانات الأساسية للمتجر وإعداداته الشحن والتوصيل إدارة طرق…" at bounding box center [260, 150] width 472 height 153
drag, startPoint x: 17, startPoint y: 260, endPoint x: 50, endPoint y: 493, distance: 235.0
click at [16, 261] on icon "إغلاق برنامج مراسلة Intercom" at bounding box center [21, 258] width 10 height 10
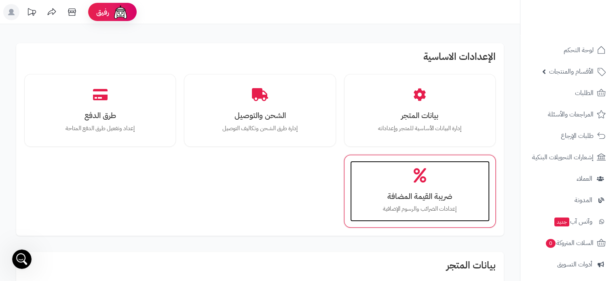
click at [412, 173] on div "ضريبة القيمة المضافة إعدادات الضرائب والرسوم الإضافية" at bounding box center [420, 191] width 140 height 61
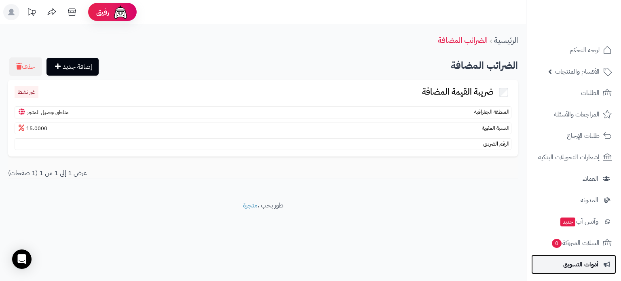
click at [564, 263] on span "أدوات التسويق" at bounding box center [581, 264] width 35 height 11
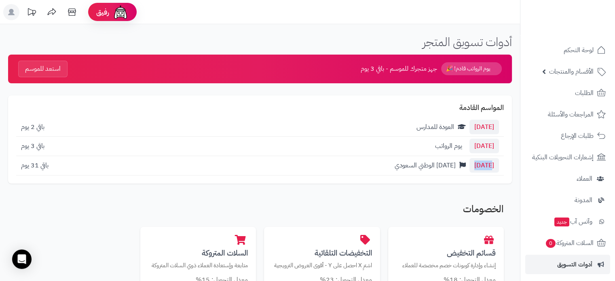
drag, startPoint x: 474, startPoint y: 163, endPoint x: 489, endPoint y: 168, distance: 15.7
click at [489, 168] on span "[DATE]" at bounding box center [485, 165] width 30 height 15
click at [489, 169] on span "[DATE]" at bounding box center [485, 165] width 30 height 15
drag, startPoint x: 494, startPoint y: 166, endPoint x: 364, endPoint y: 140, distance: 132.1
click at [364, 140] on div "المواسم القادمة [DATE] العودة للمدارس باقي 2 يوم [DATE] يوم الرواتب باقي 3 يوم …" at bounding box center [260, 139] width 504 height 88
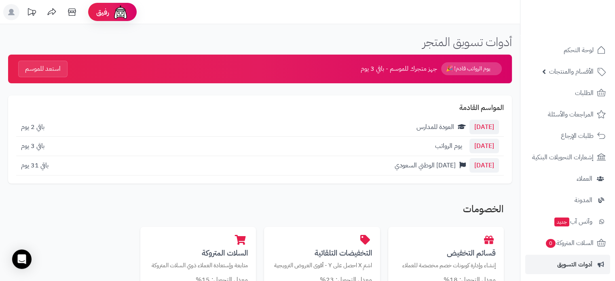
click at [359, 177] on div "المواسم القادمة 25 أغسطس العودة للمدارس باقي 2 يوم 27 أغسطس يوم الرواتب باقي 3 …" at bounding box center [260, 139] width 504 height 88
drag, startPoint x: 382, startPoint y: 145, endPoint x: 497, endPoint y: 141, distance: 115.4
click at [497, 141] on div "27 أغسطس يوم الرواتب باقي 3 يوم" at bounding box center [260, 146] width 488 height 19
click at [474, 129] on span "25 أغسطس" at bounding box center [485, 127] width 30 height 15
drag, startPoint x: 458, startPoint y: 129, endPoint x: 498, endPoint y: 130, distance: 40.9
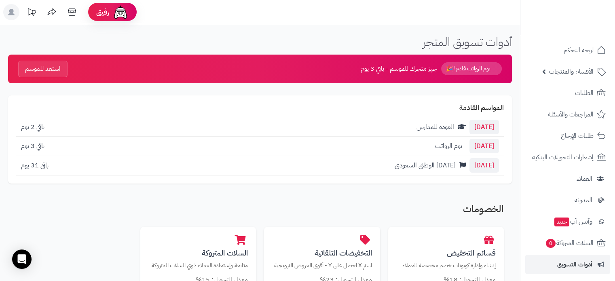
click at [498, 130] on span "25 أغسطس" at bounding box center [485, 127] width 30 height 15
click at [490, 116] on div "المواسم القادمة 25 أغسطس العودة للمدارس باقي 2 يوم 27 أغسطس يوم الرواتب باقي 3 …" at bounding box center [260, 139] width 504 height 88
drag, startPoint x: 468, startPoint y: 121, endPoint x: 442, endPoint y: 116, distance: 26.4
click at [442, 116] on div "المواسم القادمة 25 أغسطس العودة للمدارس باقي 2 يوم 27 أغسطس يوم الرواتب باقي 3 …" at bounding box center [260, 139] width 504 height 88
click at [487, 138] on div "27 أغسطس يوم الرواتب باقي 3 يوم" at bounding box center [260, 146] width 488 height 19
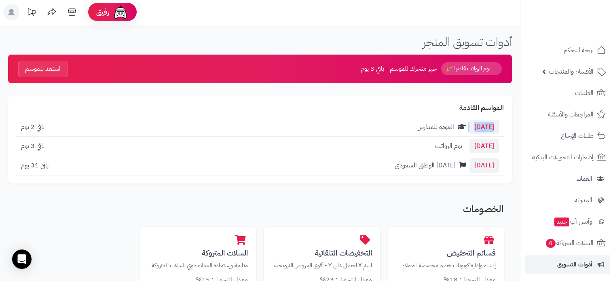
drag, startPoint x: 507, startPoint y: 121, endPoint x: 445, endPoint y: 134, distance: 62.7
click at [445, 134] on div "المواسم القادمة 25 أغسطس العودة للمدارس باقي 2 يوم 27 أغسطس يوم الرواتب باقي 3 …" at bounding box center [260, 139] width 504 height 88
click at [499, 137] on div "27 أغسطس يوم الرواتب باقي 3 يوم" at bounding box center [260, 146] width 488 height 19
drag, startPoint x: 494, startPoint y: 119, endPoint x: 456, endPoint y: 120, distance: 38.8
click at [456, 120] on div "25 أغسطس العودة للمدارس باقي 2 يوم" at bounding box center [260, 127] width 488 height 19
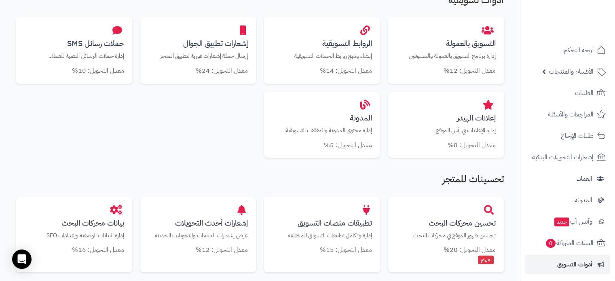
scroll to position [525, 0]
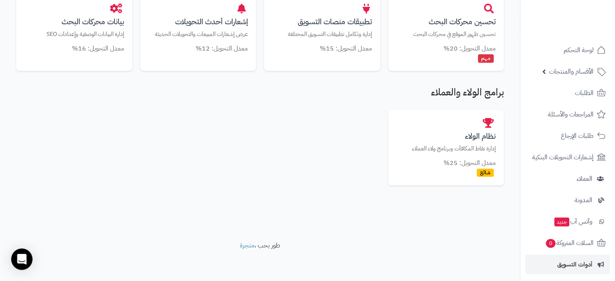
click at [22, 253] on div "Open Intercom Messenger" at bounding box center [21, 259] width 21 height 21
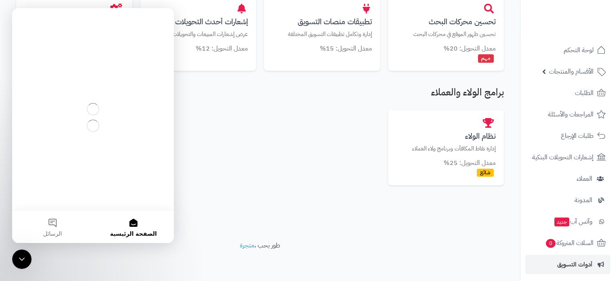
scroll to position [0, 0]
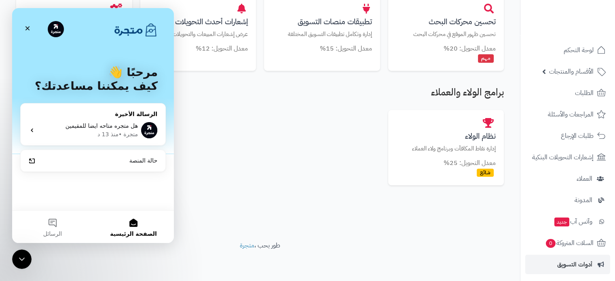
click at [99, 136] on div "• منذ 13 د" at bounding box center [110, 134] width 24 height 8
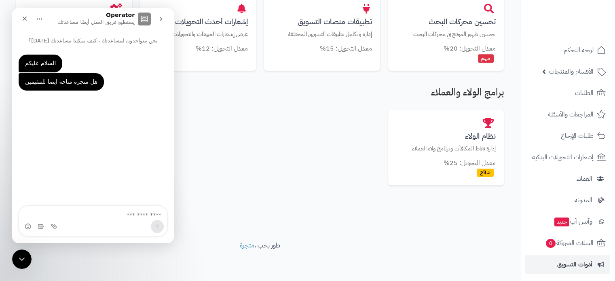
click at [340, 131] on div "نظام الولاء إدارة نقاط المكافآت وبرنامج ولاء العملاء معدل التحويل: 25% شائع" at bounding box center [260, 147] width 488 height 75
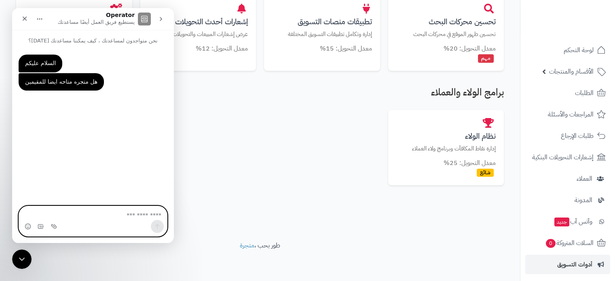
click at [115, 219] on textarea "اكتب رسالة..." at bounding box center [93, 213] width 148 height 14
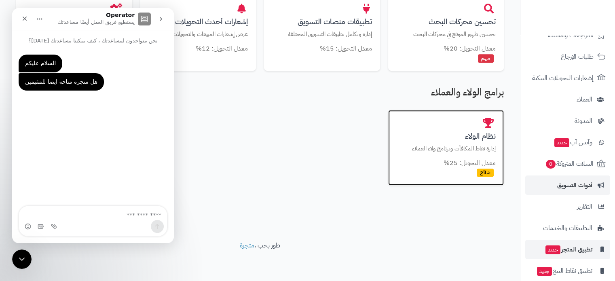
scroll to position [110, 0]
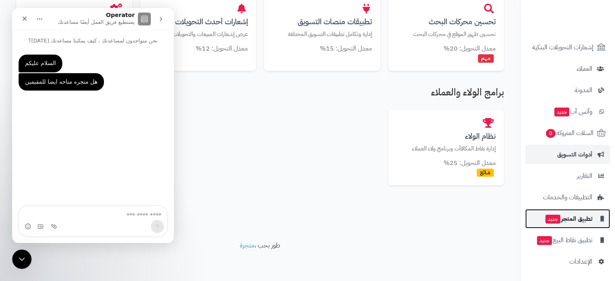
click at [554, 221] on span "جديد" at bounding box center [553, 219] width 15 height 9
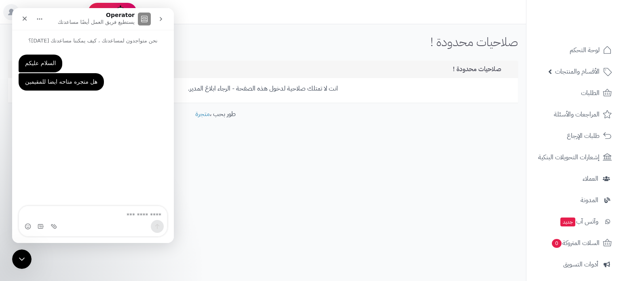
click at [322, 170] on div "**********" at bounding box center [310, 140] width 621 height 281
click at [600, 157] on link "إشعارات التحويلات البنكية" at bounding box center [574, 157] width 85 height 19
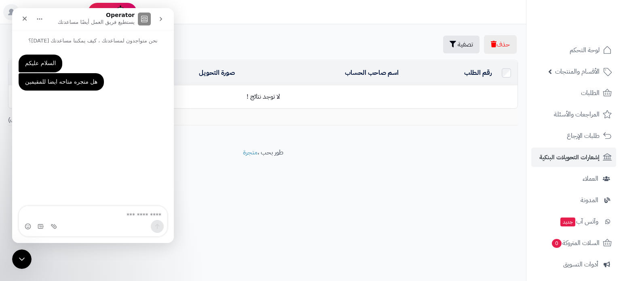
click at [33, 259] on div "**********" at bounding box center [310, 140] width 621 height 281
click at [28, 256] on div "إغلاق برنامج مراسلة Intercom" at bounding box center [20, 257] width 19 height 19
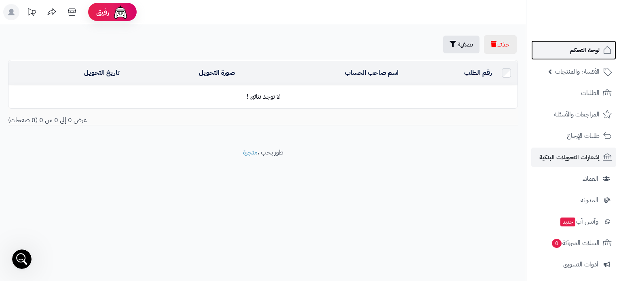
click at [589, 57] on link "لوحة التحكم" at bounding box center [574, 49] width 85 height 19
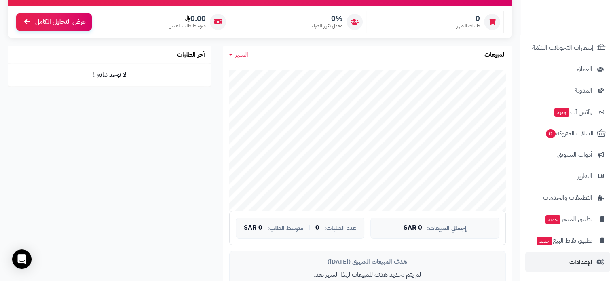
scroll to position [110, 0]
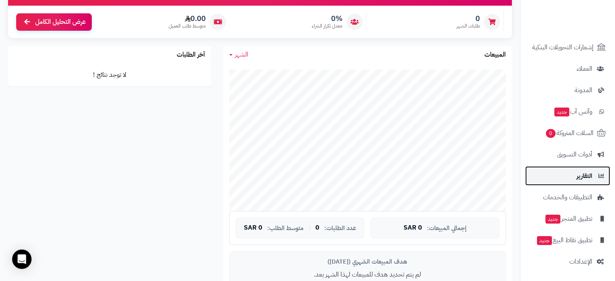
click at [604, 178] on icon at bounding box center [600, 176] width 7 height 6
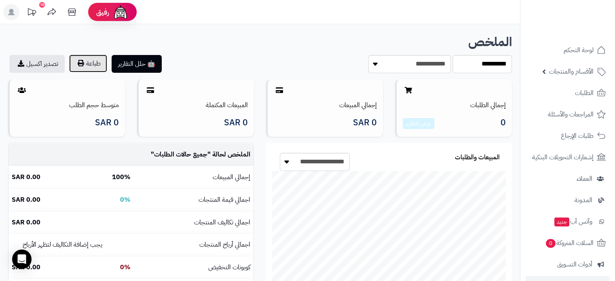
click at [94, 56] on button "طباعة" at bounding box center [88, 64] width 38 height 18
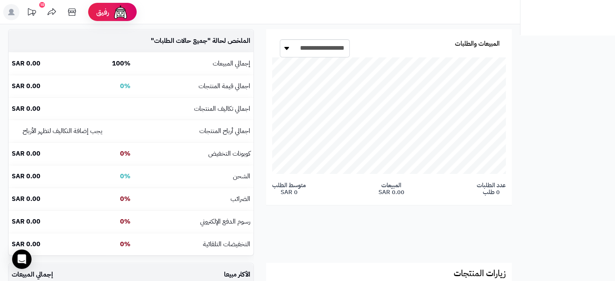
scroll to position [92, 168]
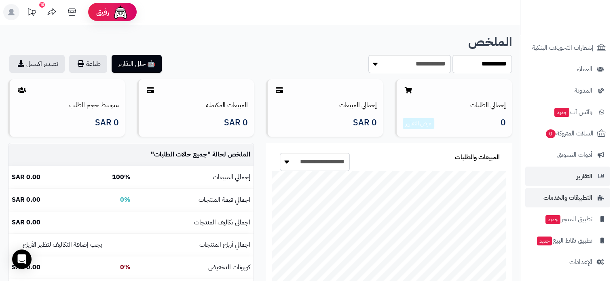
scroll to position [110, 0]
click at [560, 199] on span "التطبيقات والخدمات" at bounding box center [568, 197] width 49 height 11
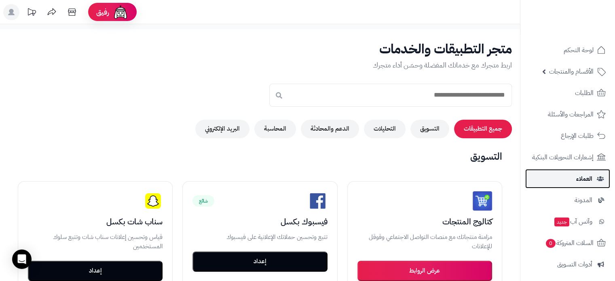
click at [574, 186] on link "العملاء" at bounding box center [568, 178] width 85 height 19
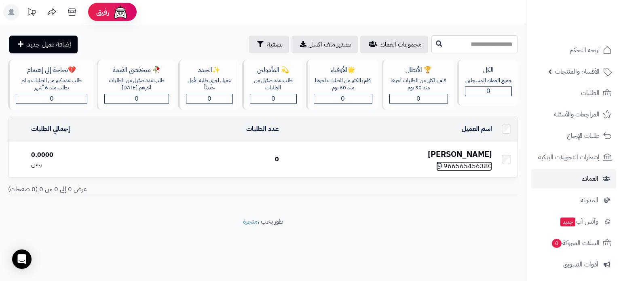
click at [452, 163] on span "966565456380" at bounding box center [468, 166] width 49 height 10
click at [70, 156] on div "0.0000" at bounding box center [96, 154] width 130 height 9
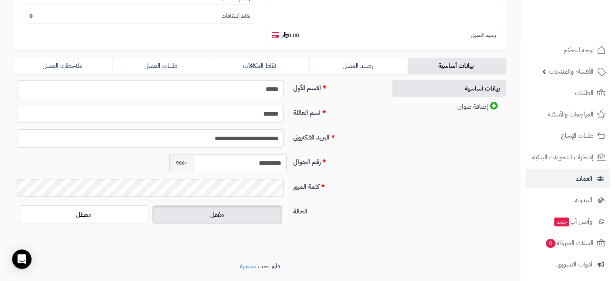
scroll to position [139, 0]
click at [268, 153] on input "*********" at bounding box center [240, 162] width 93 height 18
click at [397, 187] on div "**********" at bounding box center [260, 155] width 504 height 153
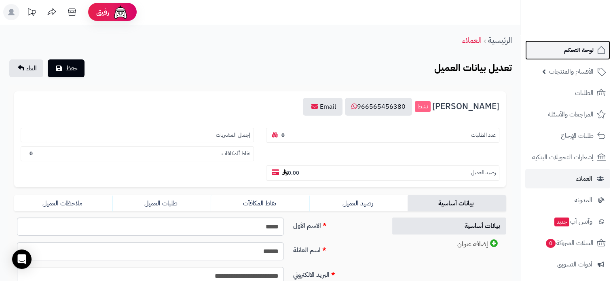
click at [579, 53] on span "لوحة التحكم" at bounding box center [579, 50] width 30 height 11
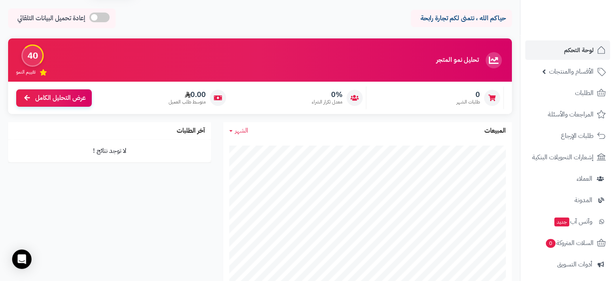
scroll to position [40, 0]
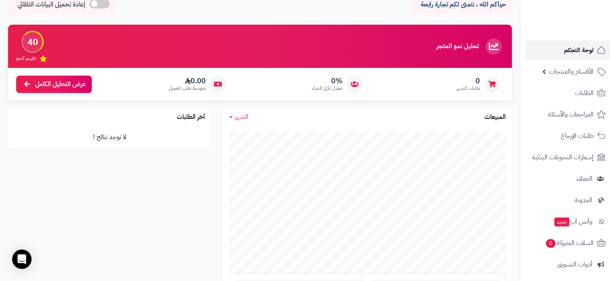
click at [582, 45] on span "لوحة التحكم" at bounding box center [579, 50] width 30 height 11
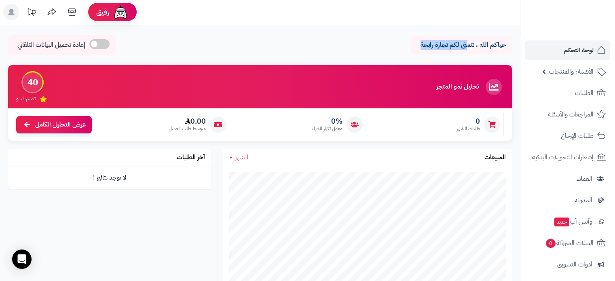
drag, startPoint x: 467, startPoint y: 46, endPoint x: 382, endPoint y: 45, distance: 85.4
click at [382, 45] on div "حياكم الله ، نتمنى لكم تجارة رابحة إعادة تحميل البيانات التلقائي" at bounding box center [260, 47] width 504 height 24
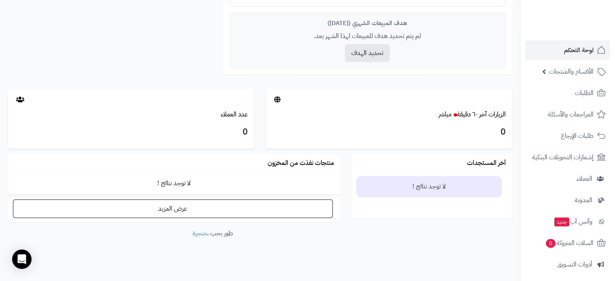
scroll to position [346, 0]
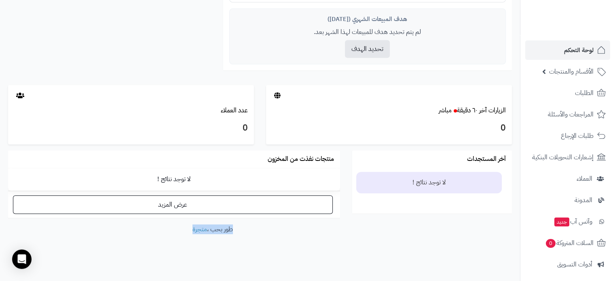
drag, startPoint x: 235, startPoint y: 226, endPoint x: 169, endPoint y: 230, distance: 65.6
click at [169, 230] on footer "طور بحب ، متجرة" at bounding box center [212, 245] width 425 height 40
click at [233, 246] on footer "طور بحب ، متجرة" at bounding box center [212, 245] width 425 height 40
click at [196, 232] on link "متجرة" at bounding box center [200, 230] width 15 height 10
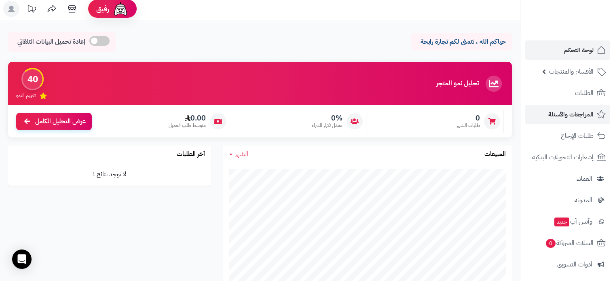
scroll to position [0, 0]
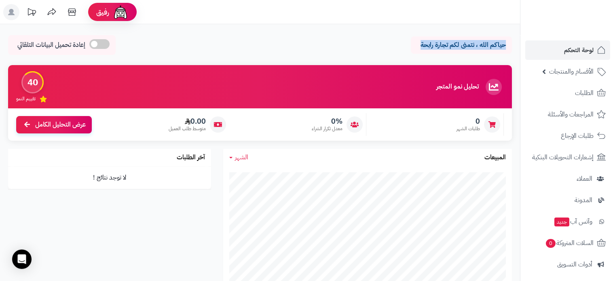
drag, startPoint x: 421, startPoint y: 43, endPoint x: 507, endPoint y: 44, distance: 85.8
click at [507, 44] on div "حياكم الله ، نتمنى لكم تجارة رابحة" at bounding box center [461, 44] width 101 height 17
click at [498, 40] on p "حياكم الله ، نتمنى لكم تجارة رابحة" at bounding box center [461, 44] width 89 height 9
click at [502, 47] on p "حياكم الله ، نتمنى لكم تجارة رابحة" at bounding box center [461, 44] width 89 height 9
drag, startPoint x: 507, startPoint y: 43, endPoint x: 423, endPoint y: 42, distance: 83.3
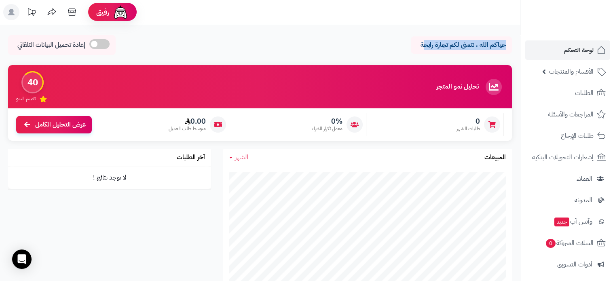
click at [423, 42] on div "حياكم الله ، نتمنى لكم تجارة رابحة" at bounding box center [461, 44] width 101 height 17
click at [426, 55] on div "حياكم الله ، نتمنى لكم تجارة رابحة إعادة تحميل البيانات التلقائي" at bounding box center [260, 47] width 504 height 24
drag, startPoint x: 478, startPoint y: 84, endPoint x: 408, endPoint y: 84, distance: 70.0
click at [408, 84] on div "تحليل نمو المتجر مرحلة الإطلاق 40 تقييم النمو" at bounding box center [260, 86] width 504 height 43
drag, startPoint x: 39, startPoint y: 85, endPoint x: 104, endPoint y: 85, distance: 64.7
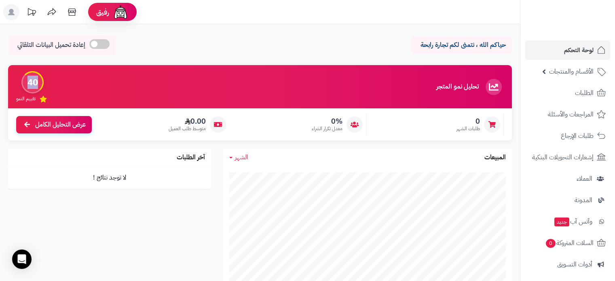
click at [104, 85] on div "تحليل نمو المتجر مرحلة الإطلاق 40 تقييم النمو" at bounding box center [260, 86] width 504 height 43
drag, startPoint x: 8, startPoint y: 94, endPoint x: 445, endPoint y: 81, distance: 437.1
click at [440, 82] on div "تحليل نمو المتجر مرحلة الإطلاق 40 تقييم النمو" at bounding box center [260, 86] width 504 height 43
drag, startPoint x: 458, startPoint y: 79, endPoint x: 430, endPoint y: 87, distance: 28.7
click at [455, 80] on div "تحليل نمو المتجر مرحلة الإطلاق" at bounding box center [471, 87] width 68 height 16
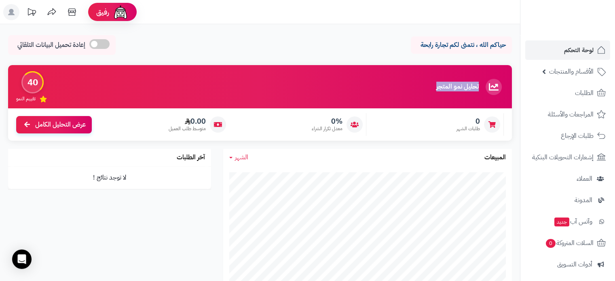
drag, startPoint x: 457, startPoint y: 87, endPoint x: 501, endPoint y: 82, distance: 44.8
click at [501, 82] on div "تحليل نمو المتجر مرحلة الإطلاق 40 تقييم النمو" at bounding box center [260, 86] width 504 height 43
click at [476, 83] on h3 "تحليل نمو المتجر" at bounding box center [458, 86] width 42 height 7
drag, startPoint x: 484, startPoint y: 84, endPoint x: 411, endPoint y: 85, distance: 73.2
click at [411, 85] on div "تحليل نمو المتجر مرحلة الإطلاق 40 تقييم النمو" at bounding box center [260, 86] width 504 height 43
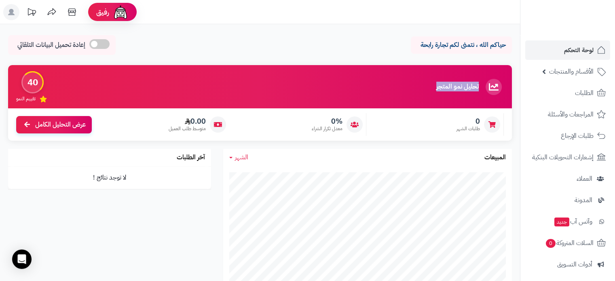
click at [411, 85] on div "تحليل نمو المتجر مرحلة الإطلاق 40 تقييم النمو" at bounding box center [260, 86] width 504 height 43
drag, startPoint x: 411, startPoint y: 85, endPoint x: 480, endPoint y: 73, distance: 70.3
click at [480, 73] on div "تحليل نمو المتجر مرحلة الإطلاق 40 تقييم النمو" at bounding box center [260, 86] width 504 height 43
